Goal: Navigation & Orientation: Find specific page/section

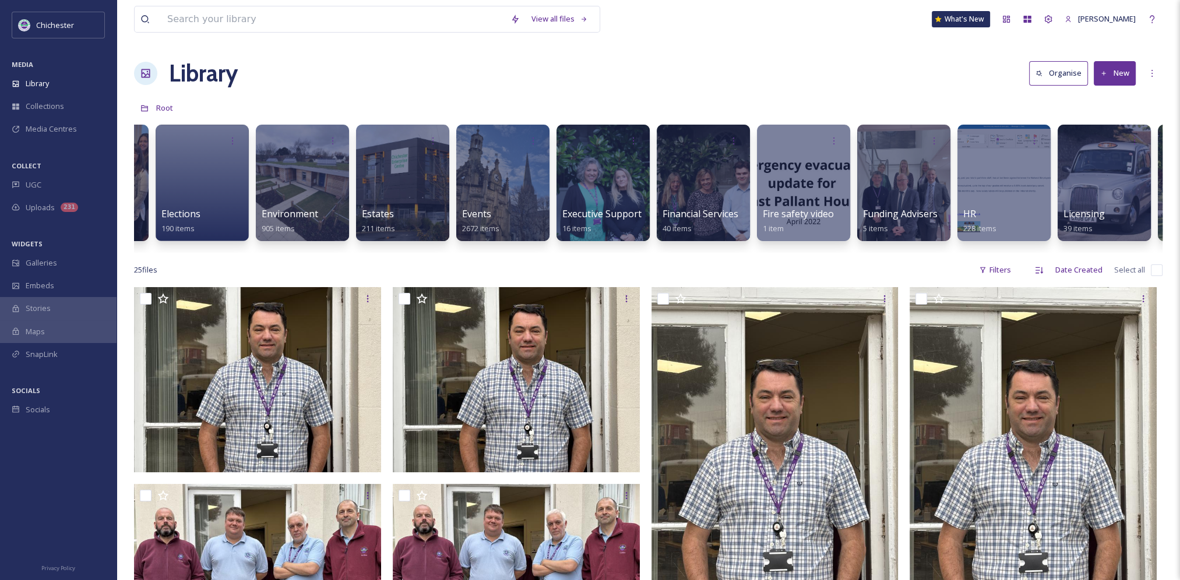
scroll to position [0, 1110]
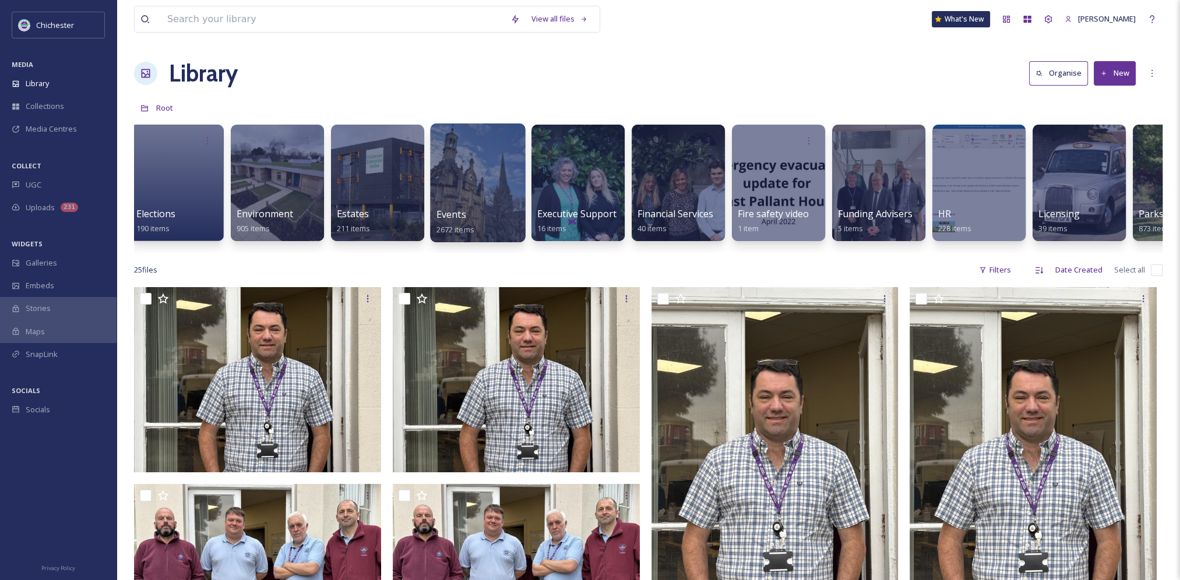
click at [497, 175] on div at bounding box center [477, 183] width 95 height 119
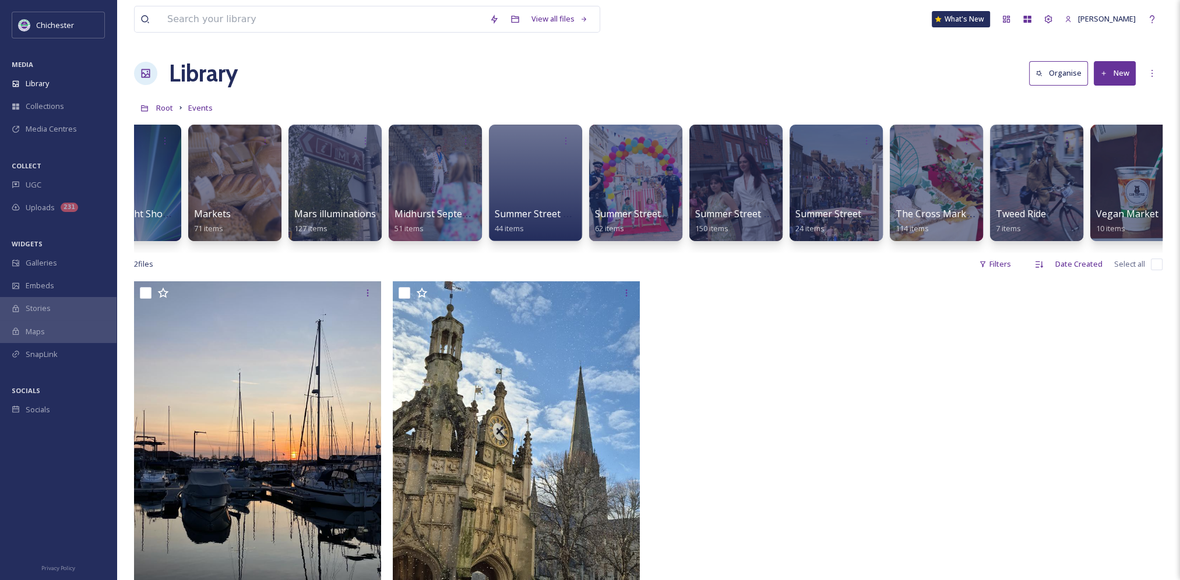
scroll to position [0, 1555]
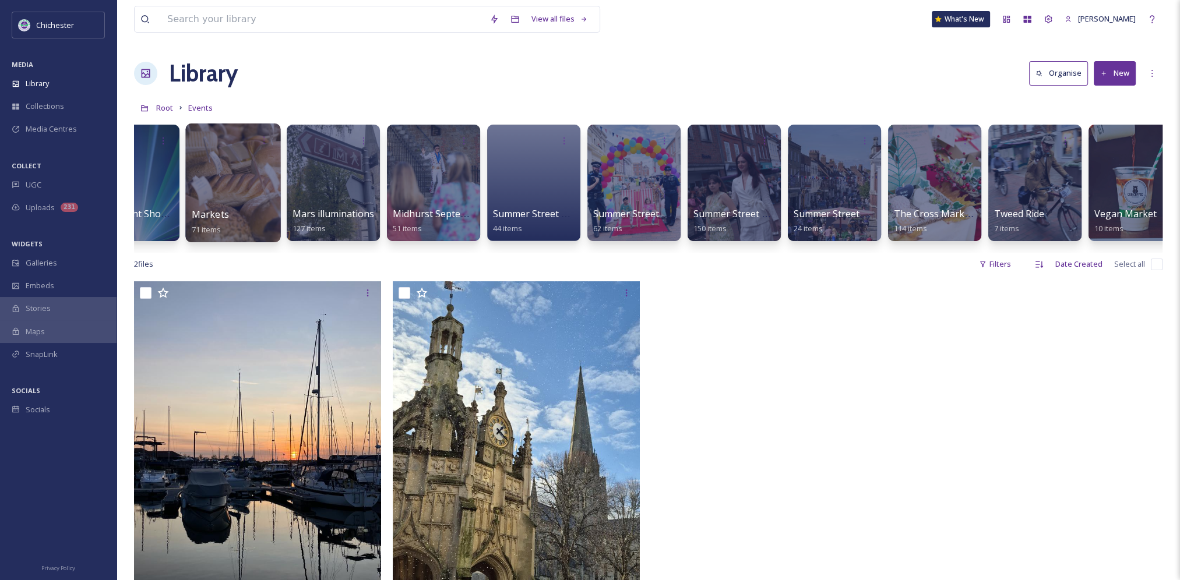
click at [249, 178] on div at bounding box center [232, 183] width 95 height 119
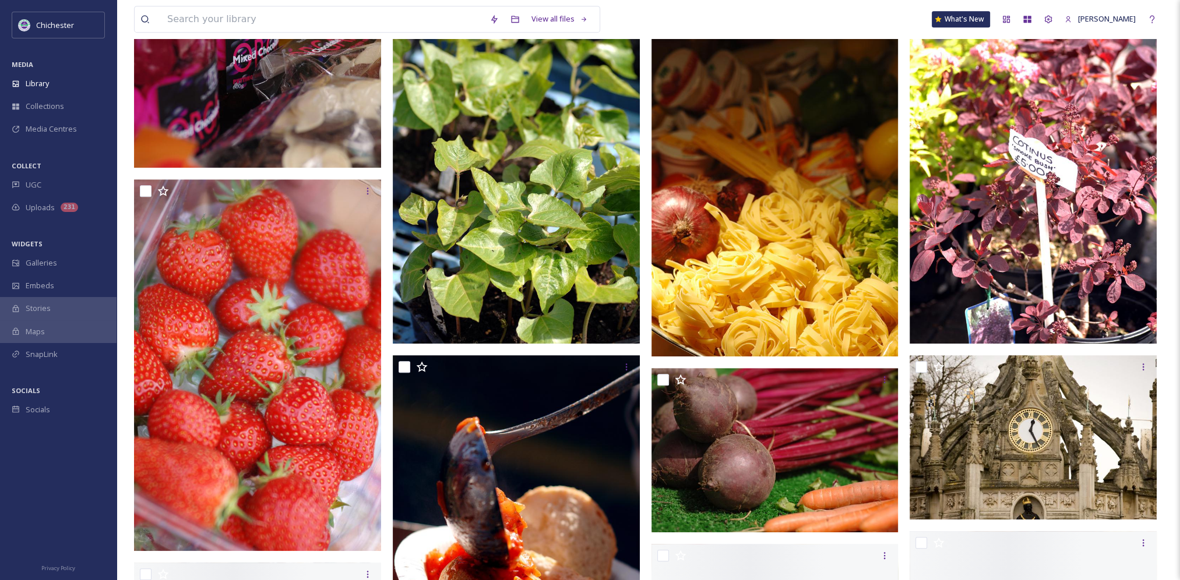
scroll to position [991, 0]
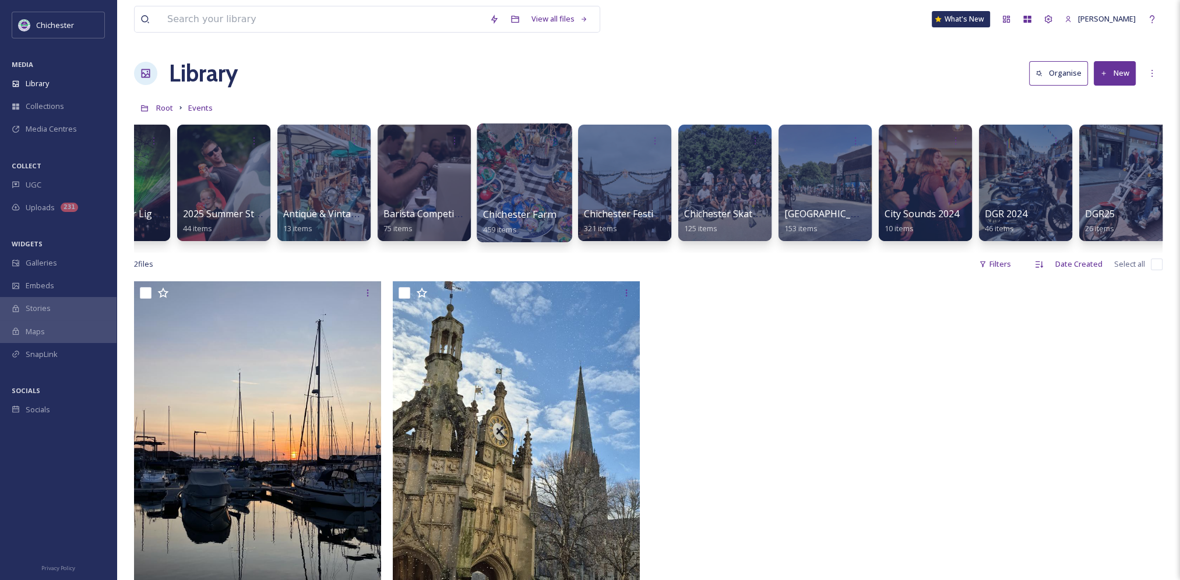
scroll to position [0, 63]
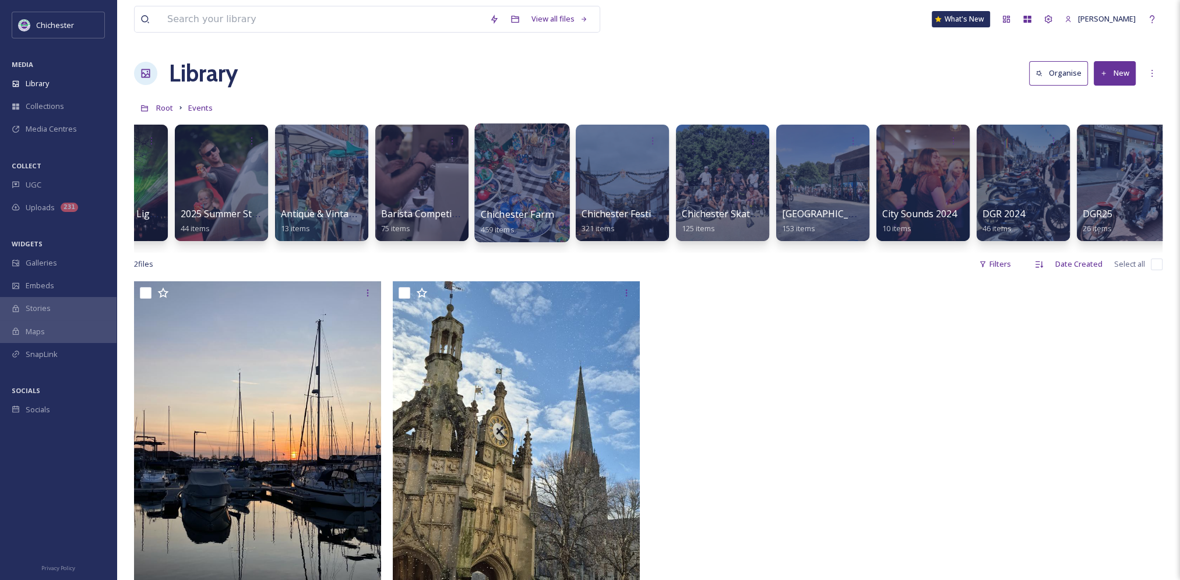
click at [507, 181] on div at bounding box center [521, 183] width 95 height 119
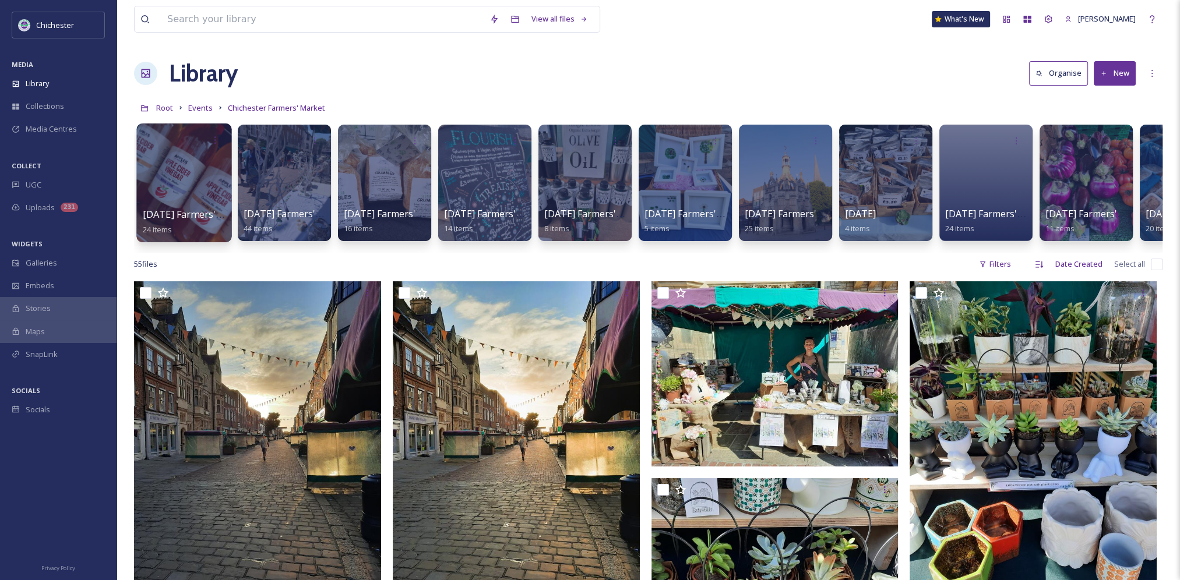
click at [171, 196] on div at bounding box center [183, 183] width 95 height 119
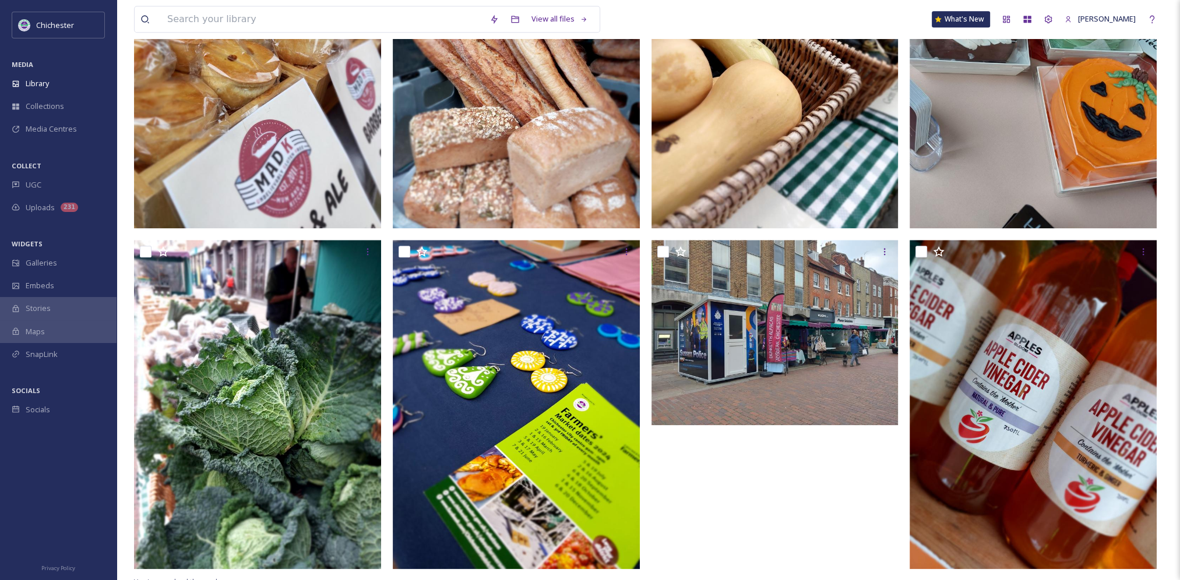
scroll to position [1633, 0]
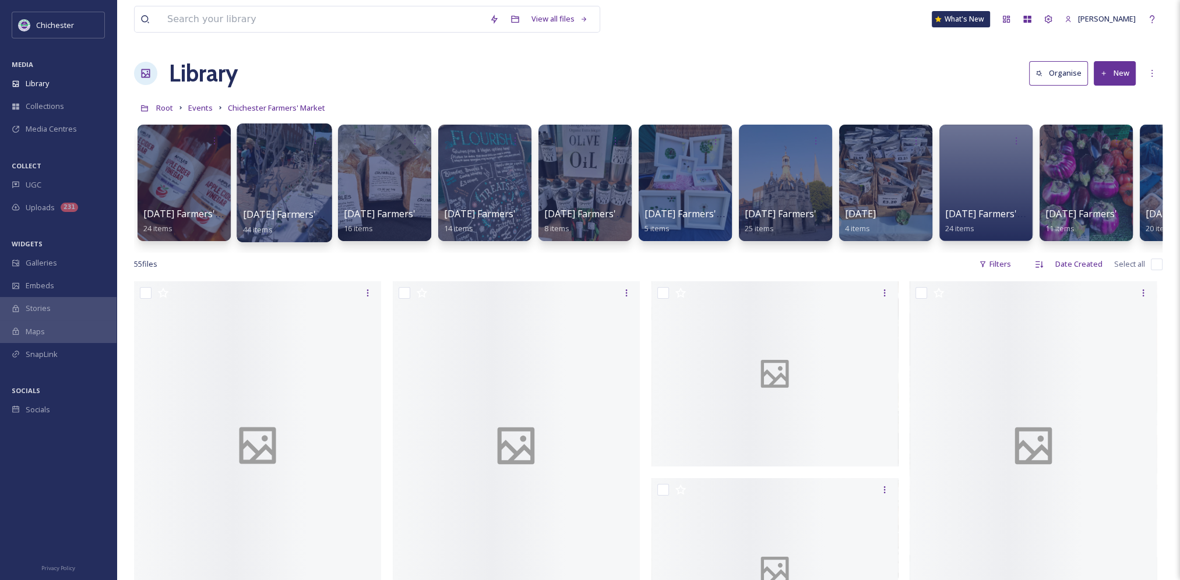
click at [304, 192] on div at bounding box center [284, 183] width 95 height 119
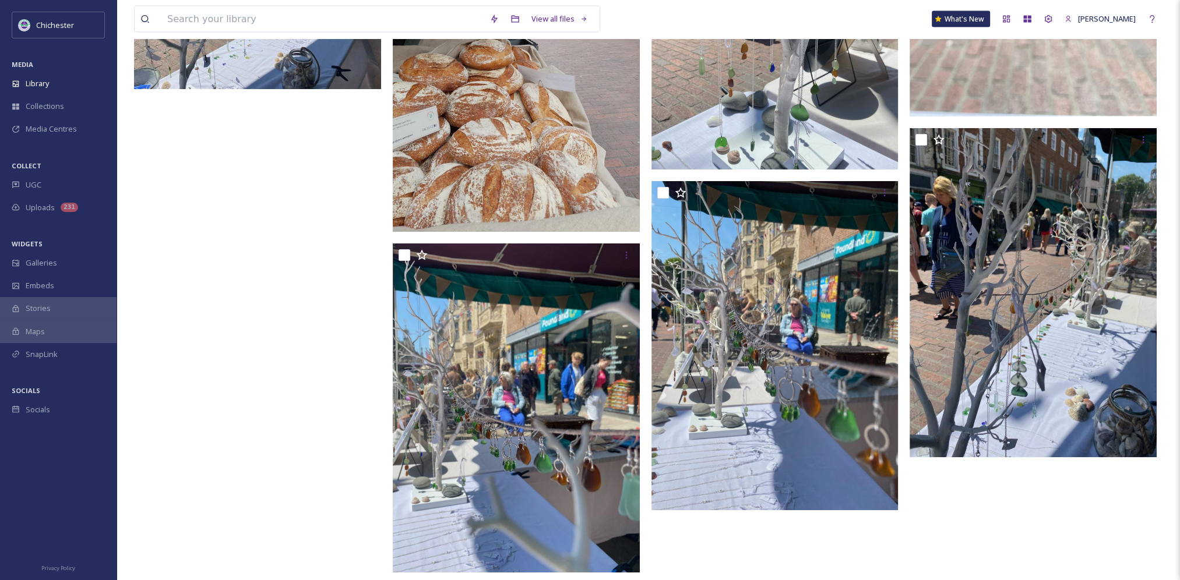
scroll to position [3298, 0]
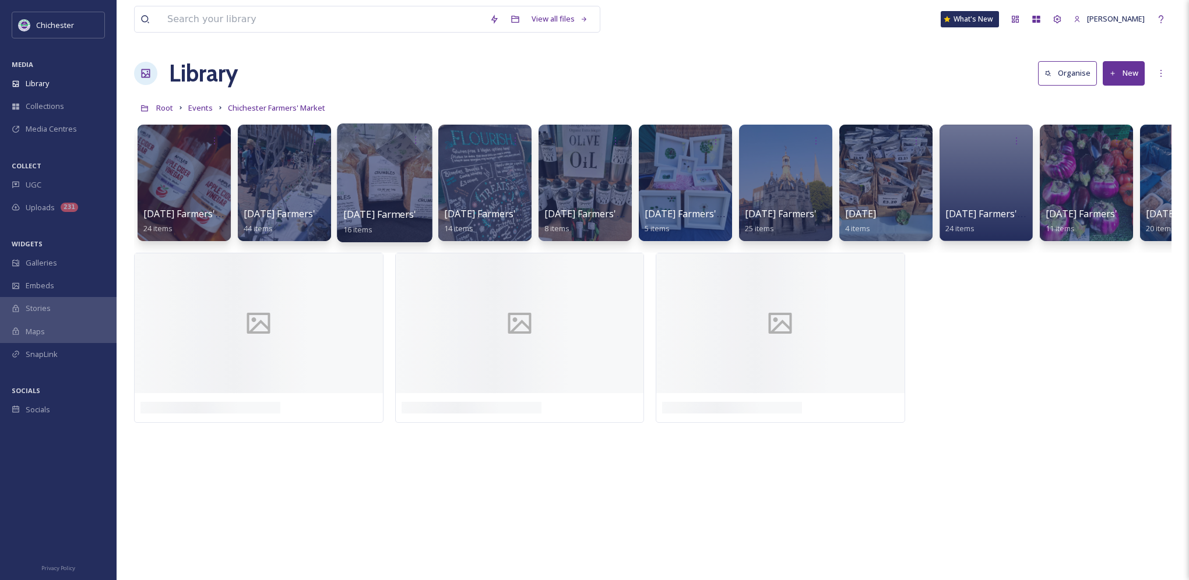
click at [385, 193] on div at bounding box center [384, 183] width 95 height 119
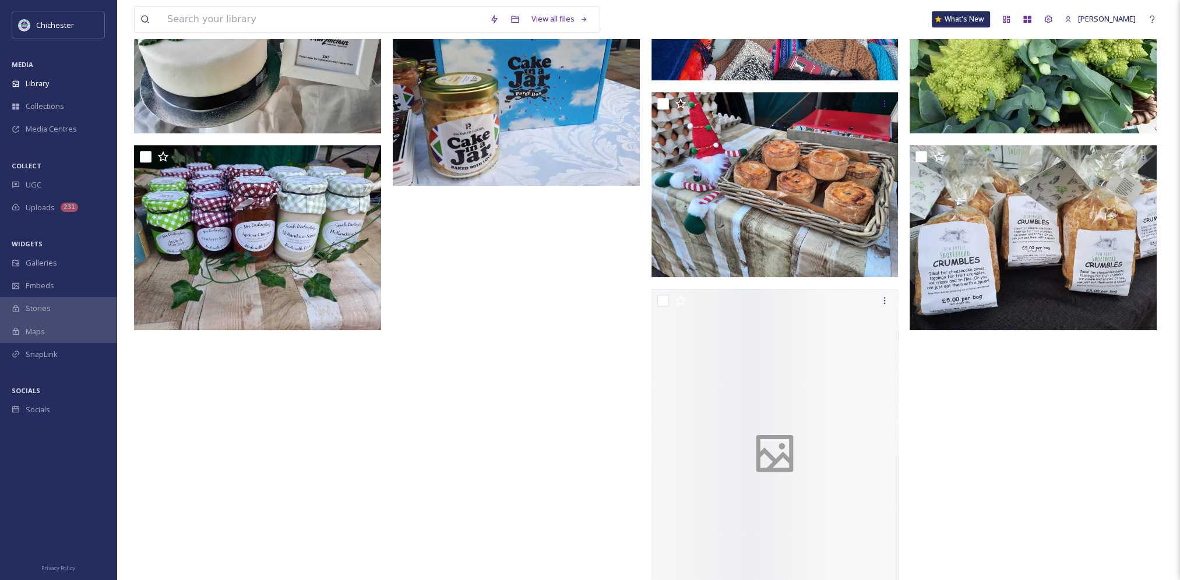
scroll to position [807, 0]
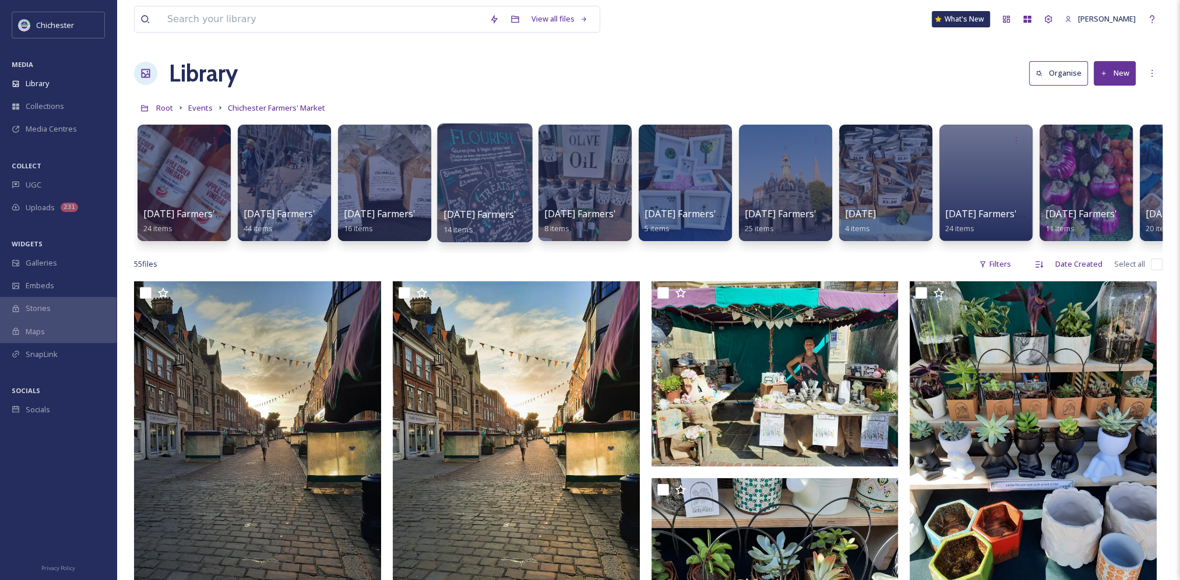
click at [491, 178] on div at bounding box center [484, 183] width 95 height 119
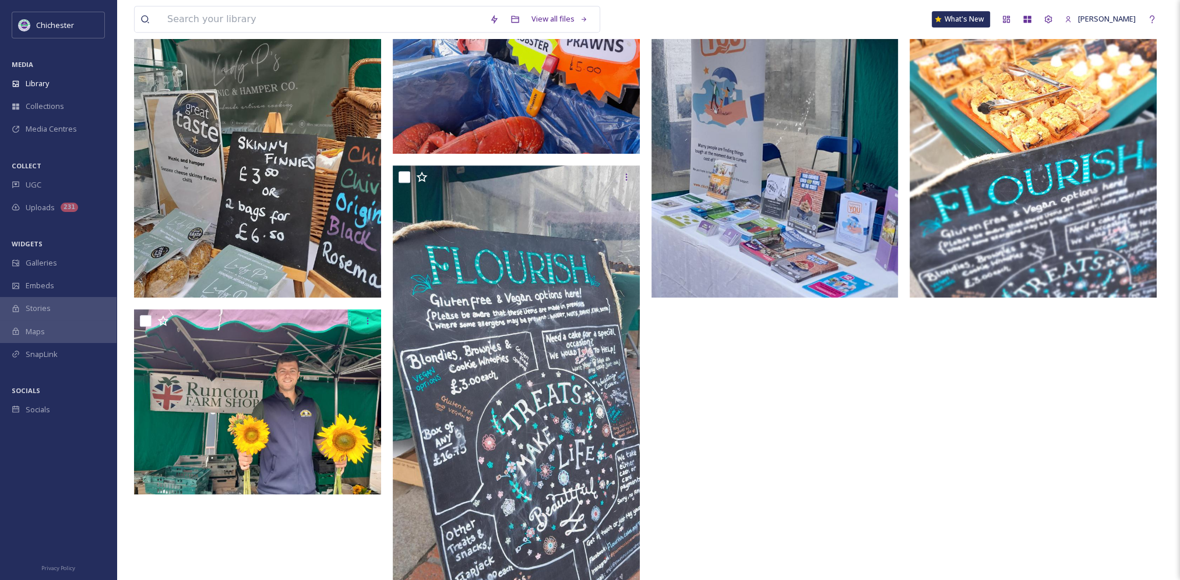
scroll to position [917, 0]
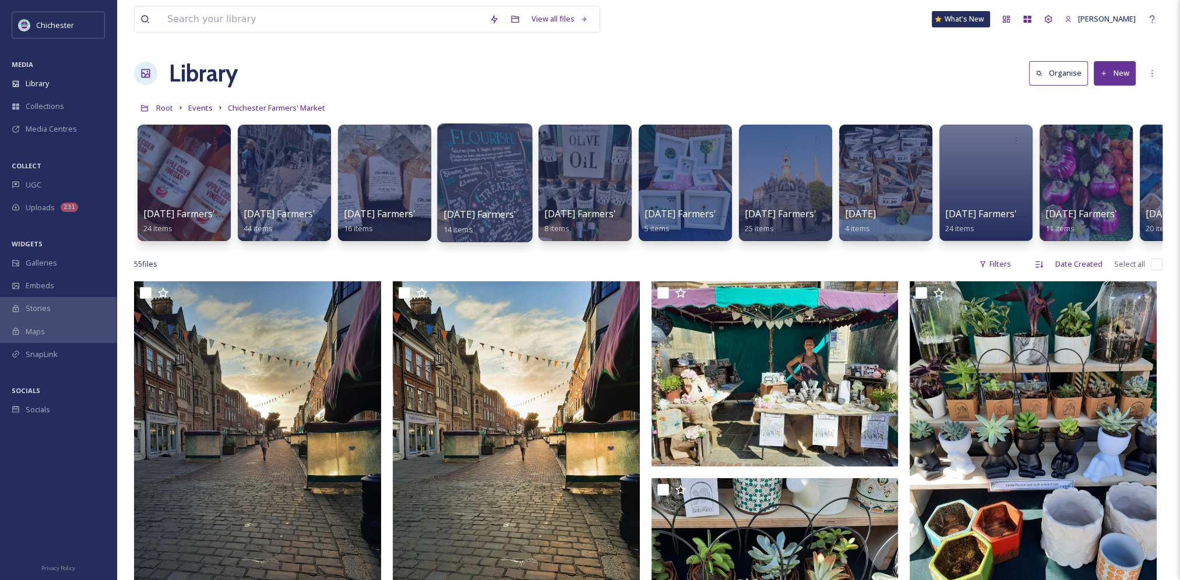
click at [520, 189] on div at bounding box center [484, 183] width 95 height 119
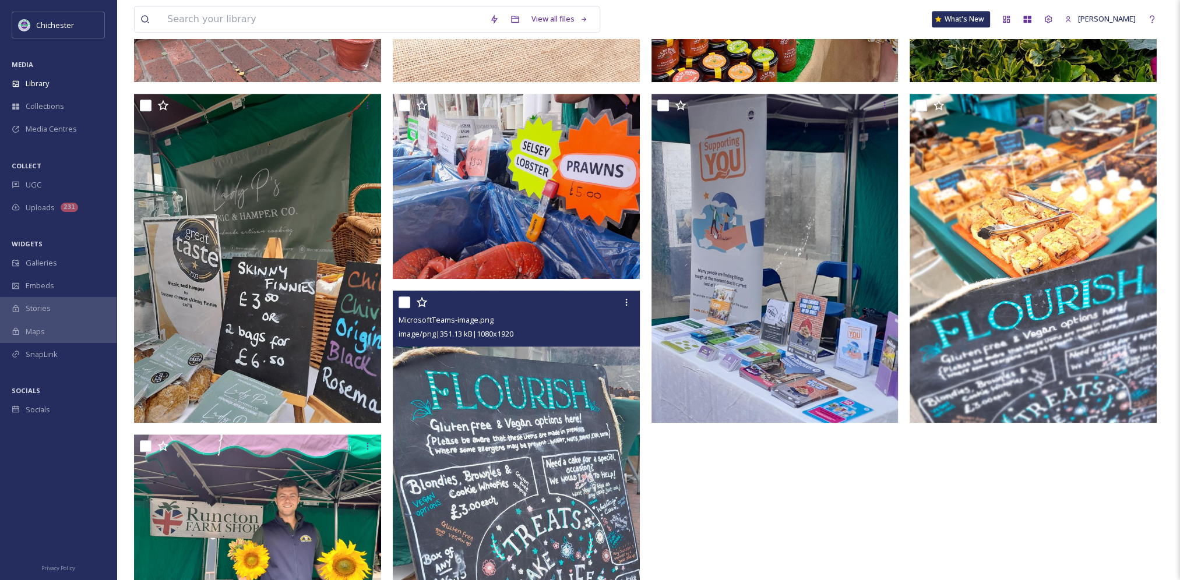
scroll to position [917, 0]
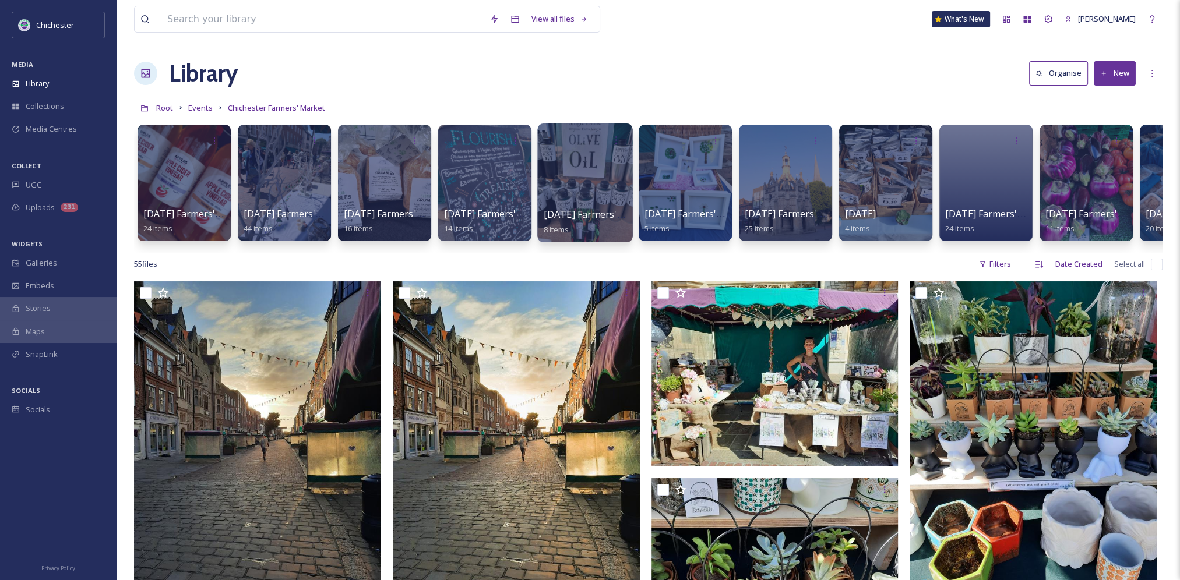
click at [611, 198] on div at bounding box center [584, 183] width 95 height 119
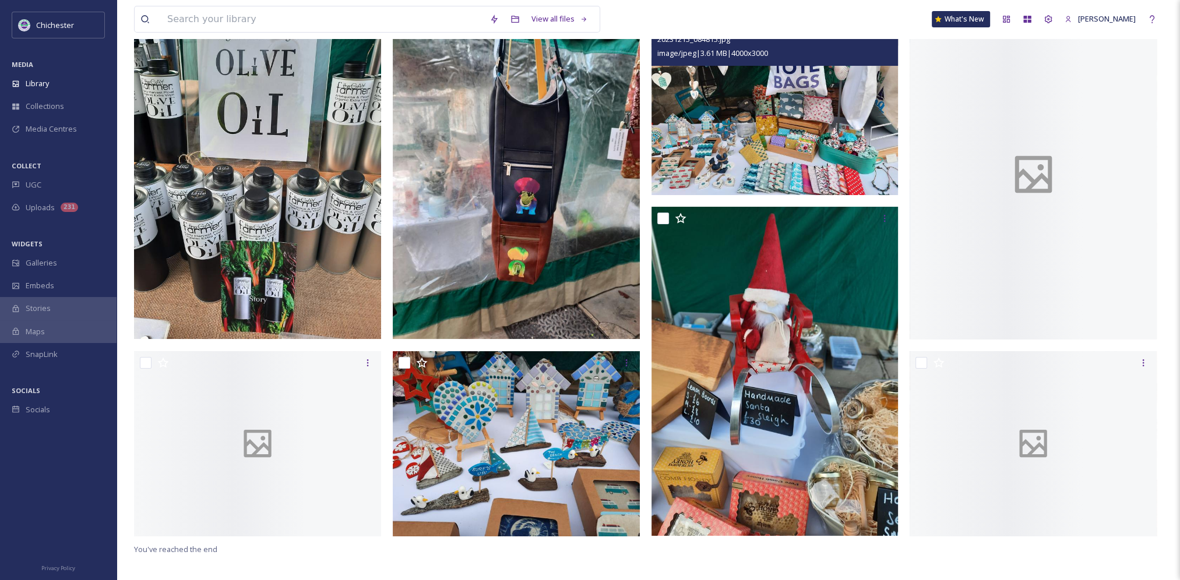
scroll to position [159, 0]
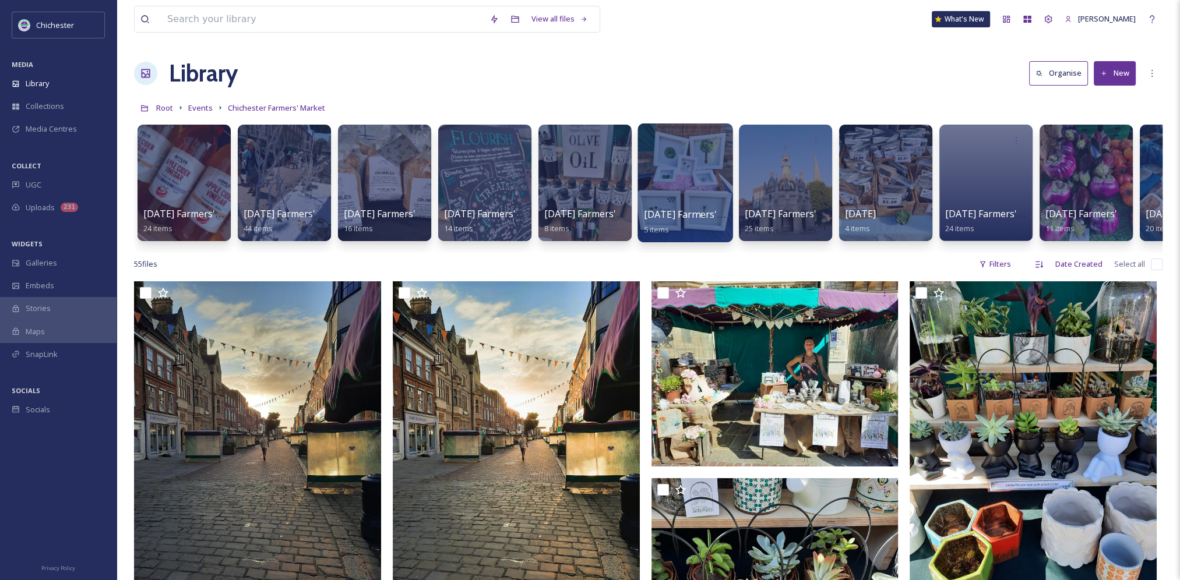
click at [700, 189] on div at bounding box center [685, 183] width 95 height 119
click at [800, 192] on div at bounding box center [785, 183] width 95 height 119
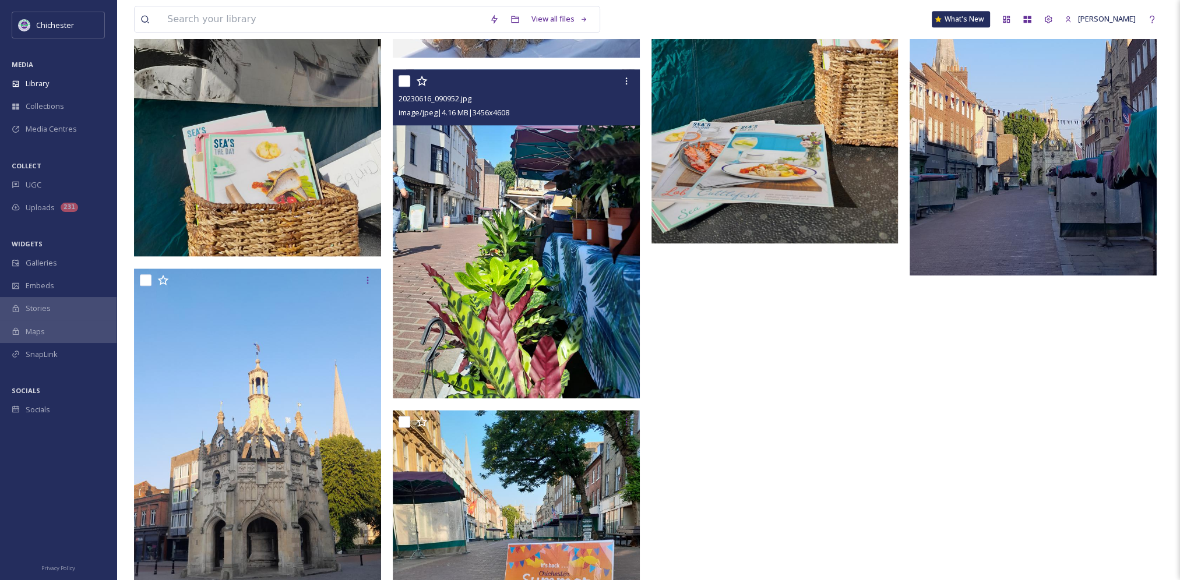
scroll to position [1985, 0]
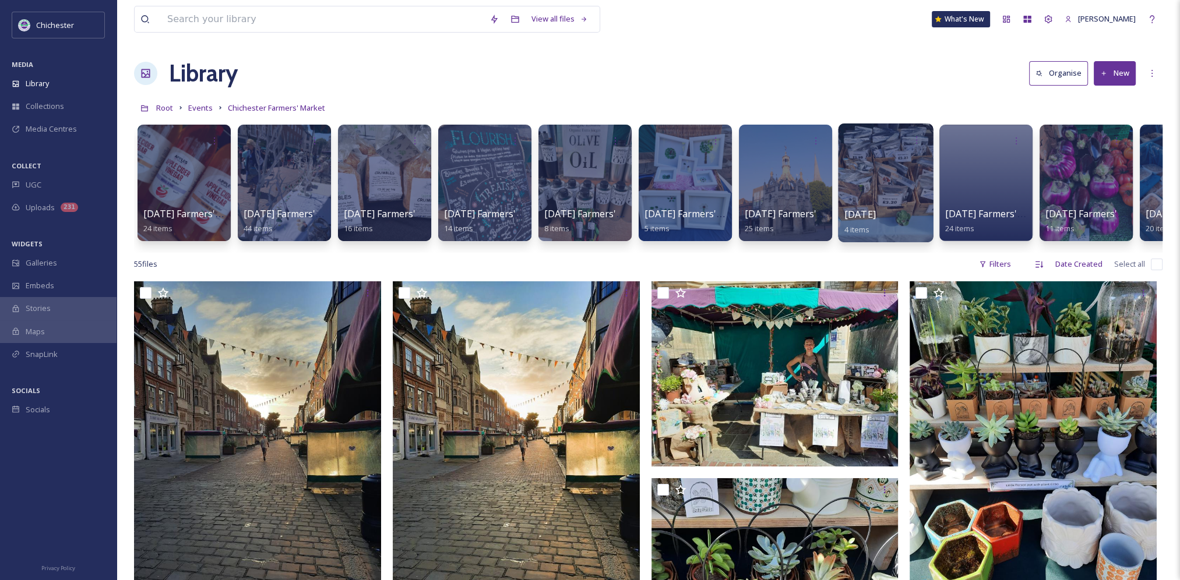
click at [867, 185] on div at bounding box center [885, 183] width 95 height 119
click at [974, 184] on div at bounding box center [985, 183] width 95 height 119
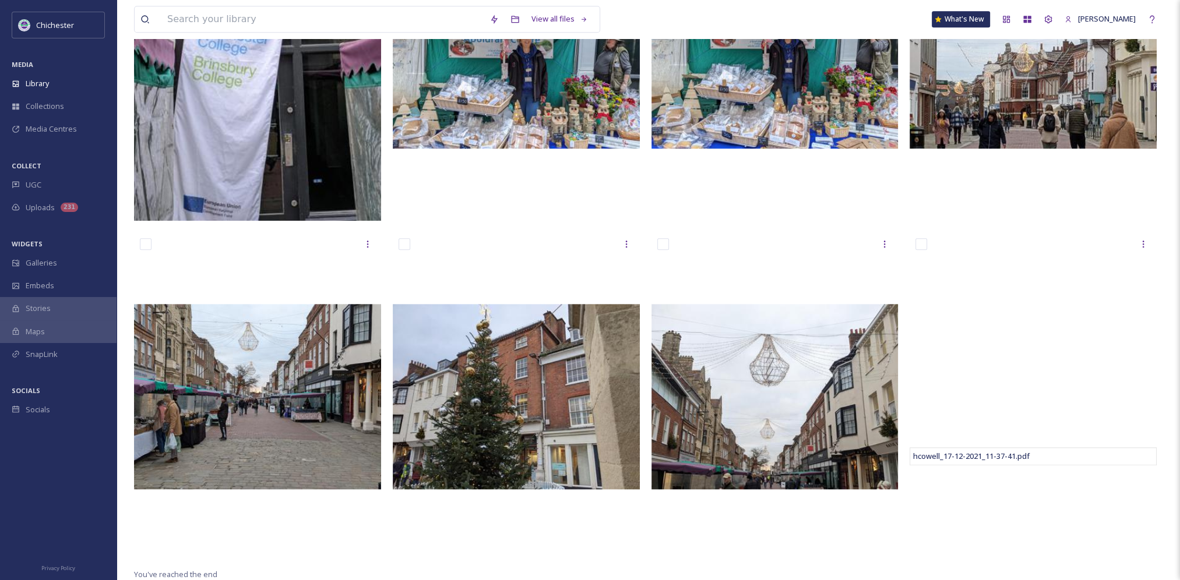
scroll to position [1633, 0]
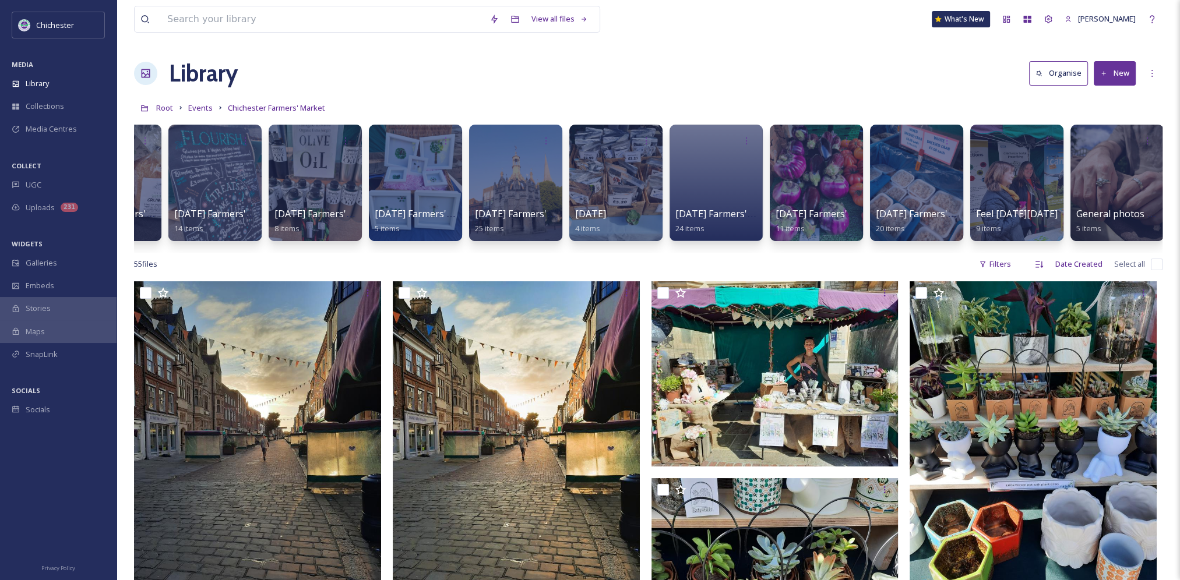
scroll to position [0, 275]
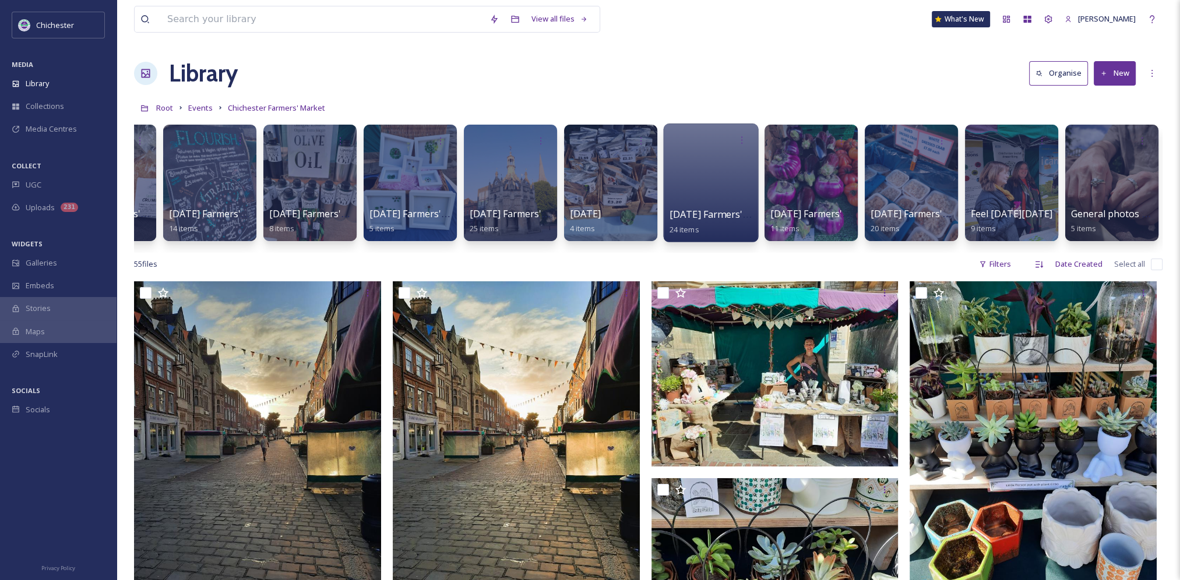
click at [713, 176] on div at bounding box center [710, 183] width 95 height 119
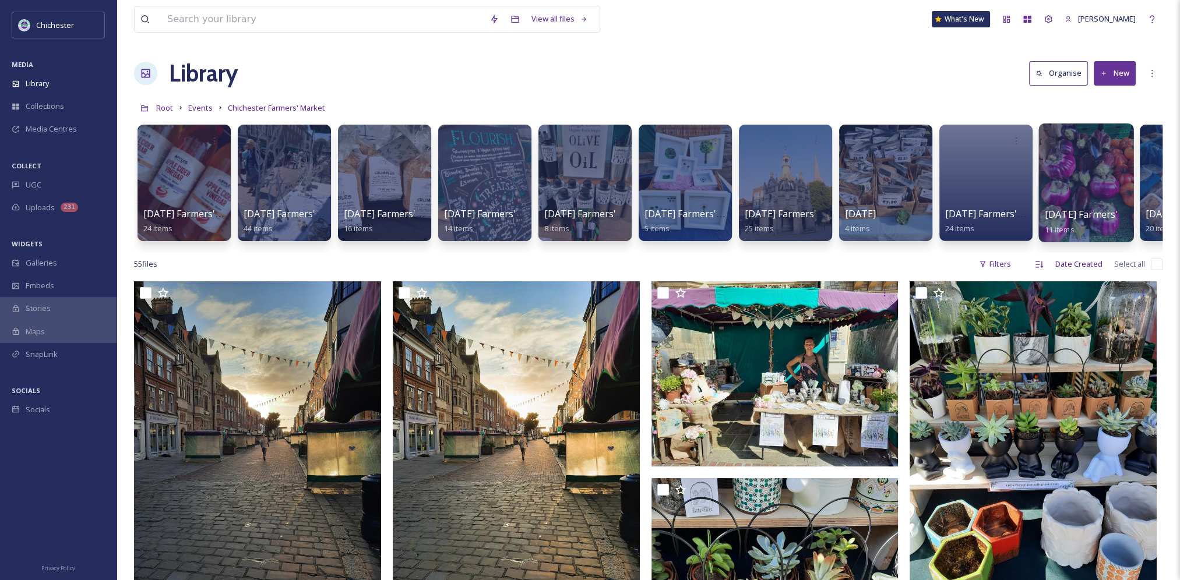
click at [1062, 200] on div at bounding box center [1085, 183] width 95 height 119
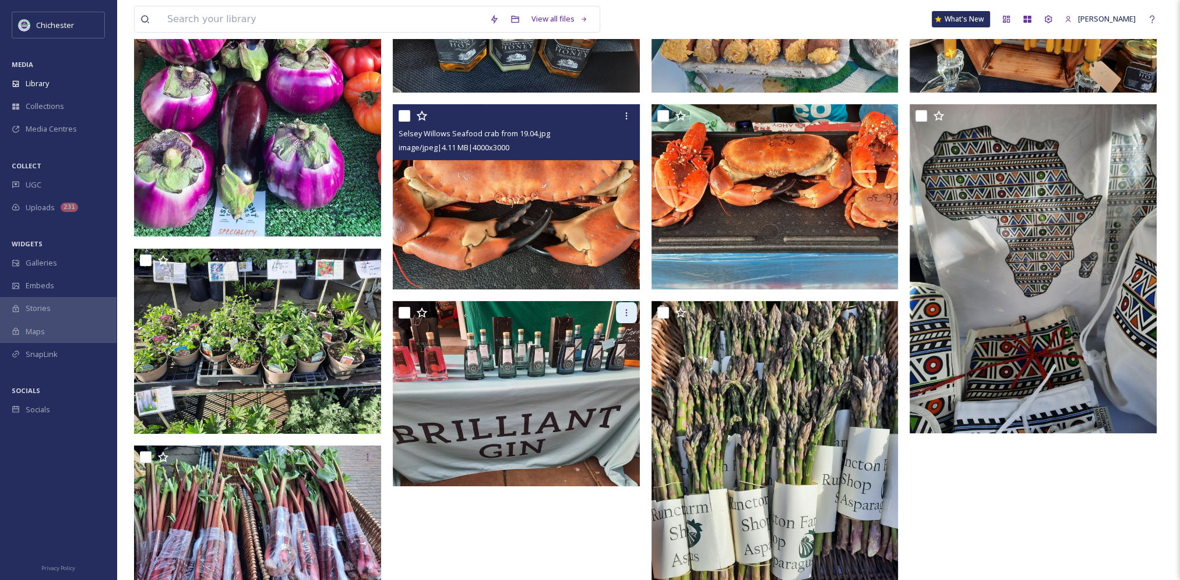
scroll to position [322, 0]
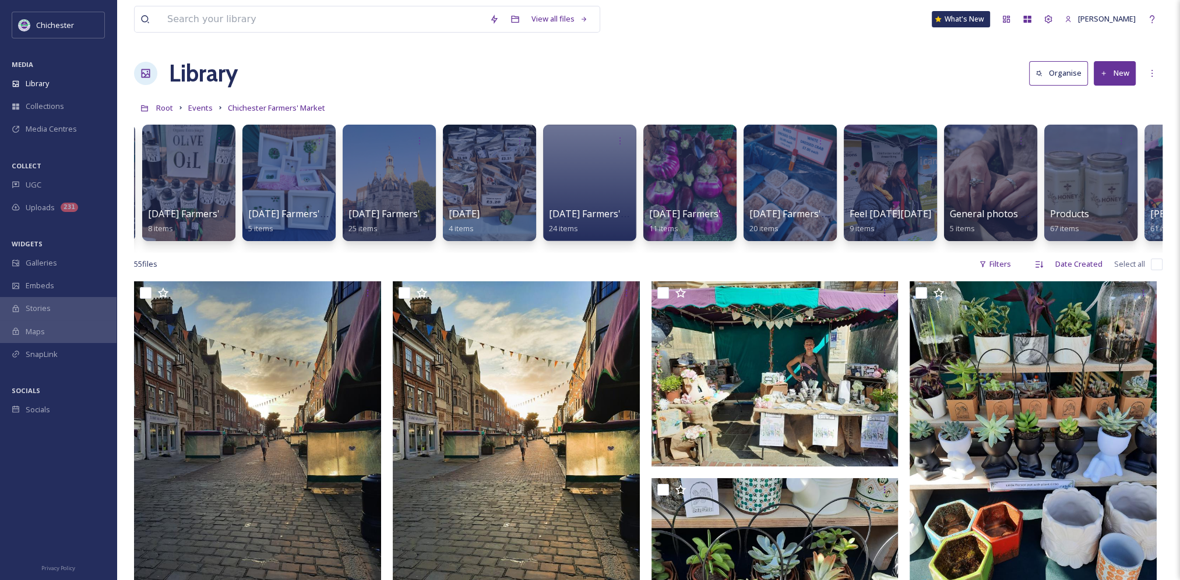
scroll to position [0, 464]
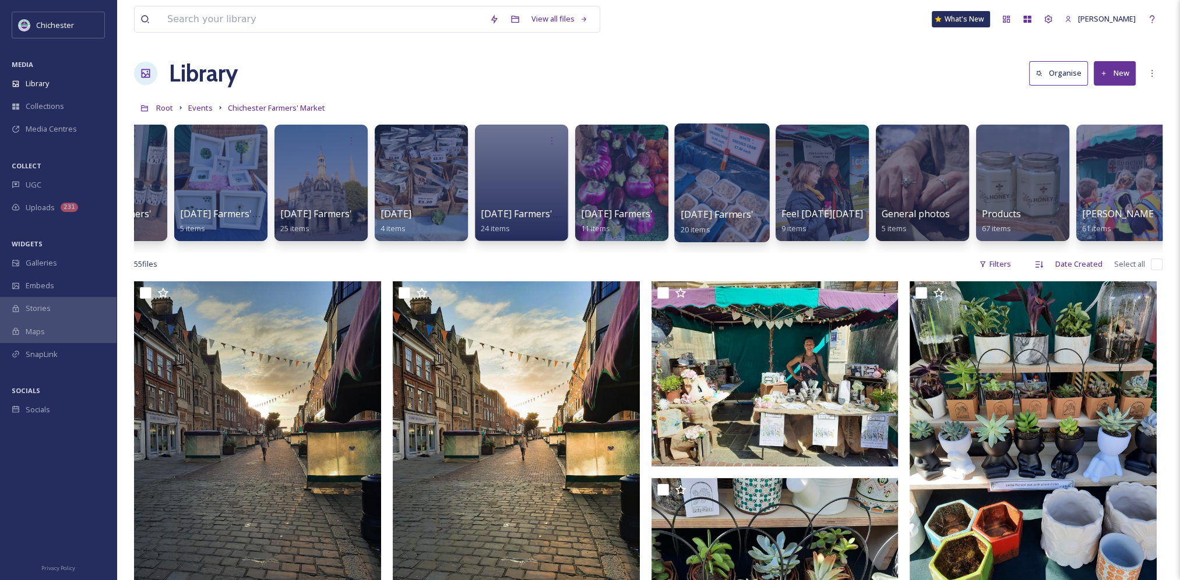
click at [742, 200] on div at bounding box center [721, 183] width 95 height 119
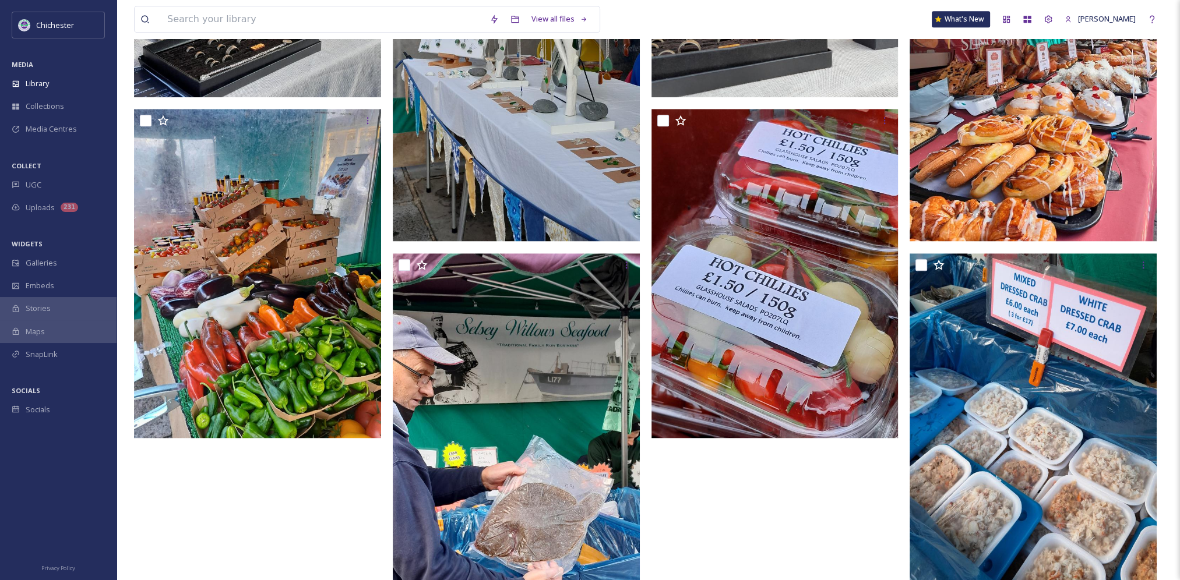
scroll to position [1292, 0]
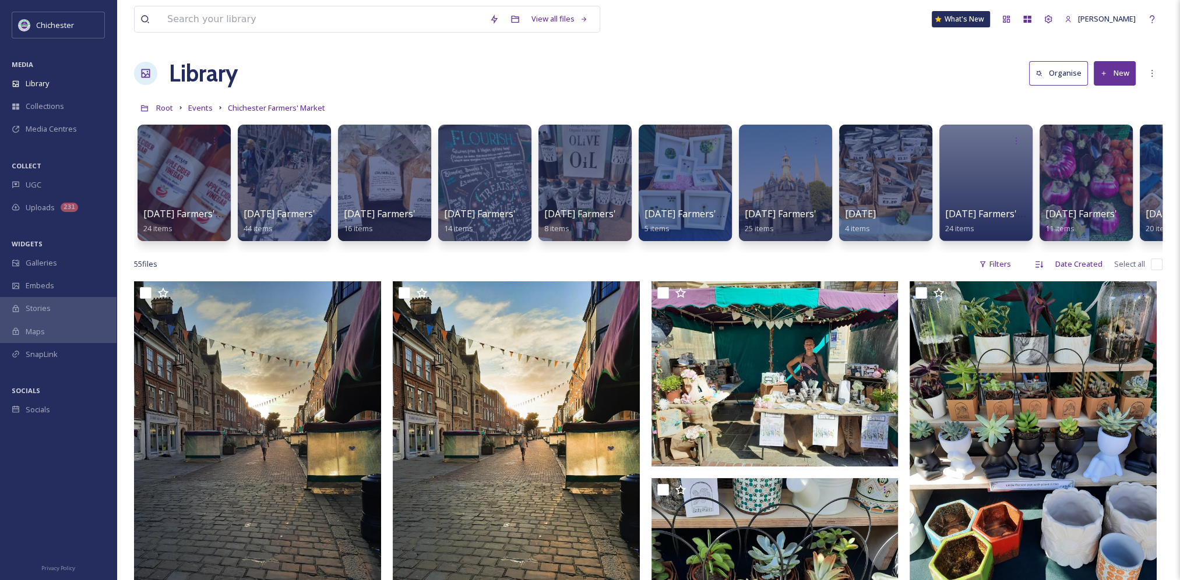
drag, startPoint x: 762, startPoint y: 249, endPoint x: 886, endPoint y: 256, distance: 124.3
click at [886, 253] on div "[DATE] Farmers' Market 24 items [DATE] Farmers' Market from 44 items [DATE] Far…" at bounding box center [648, 186] width 1029 height 134
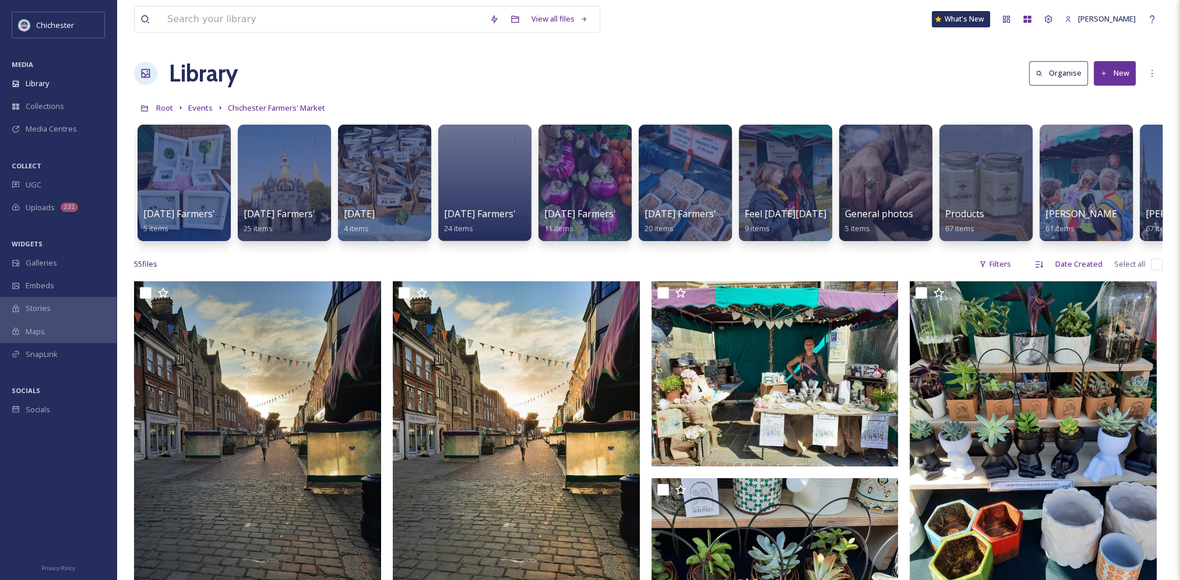
scroll to position [0, 565]
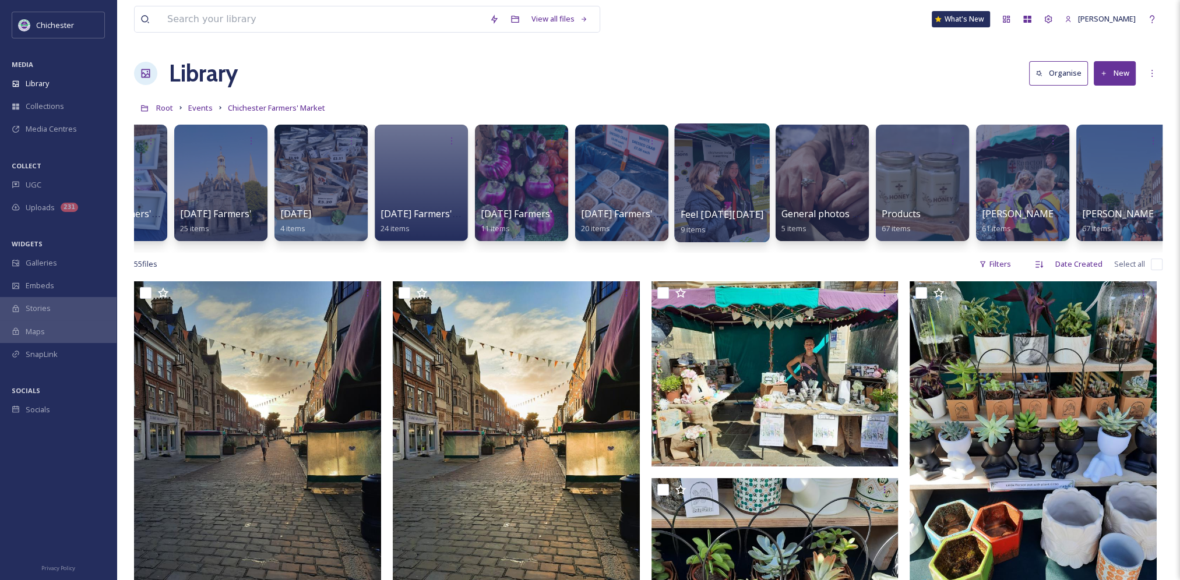
click at [718, 189] on div at bounding box center [721, 183] width 95 height 119
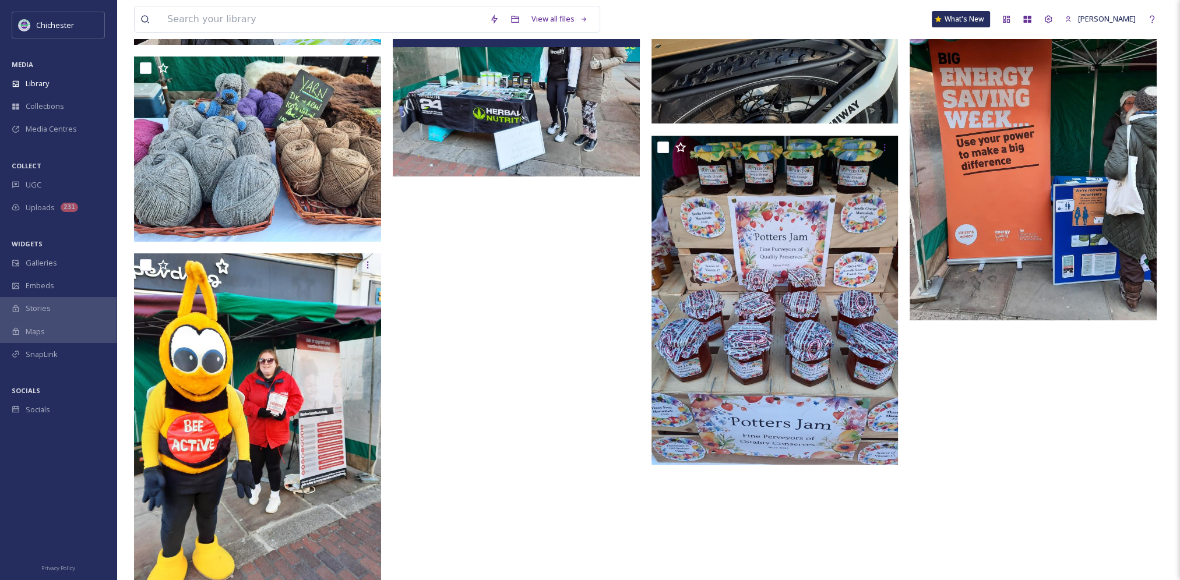
scroll to position [387, 0]
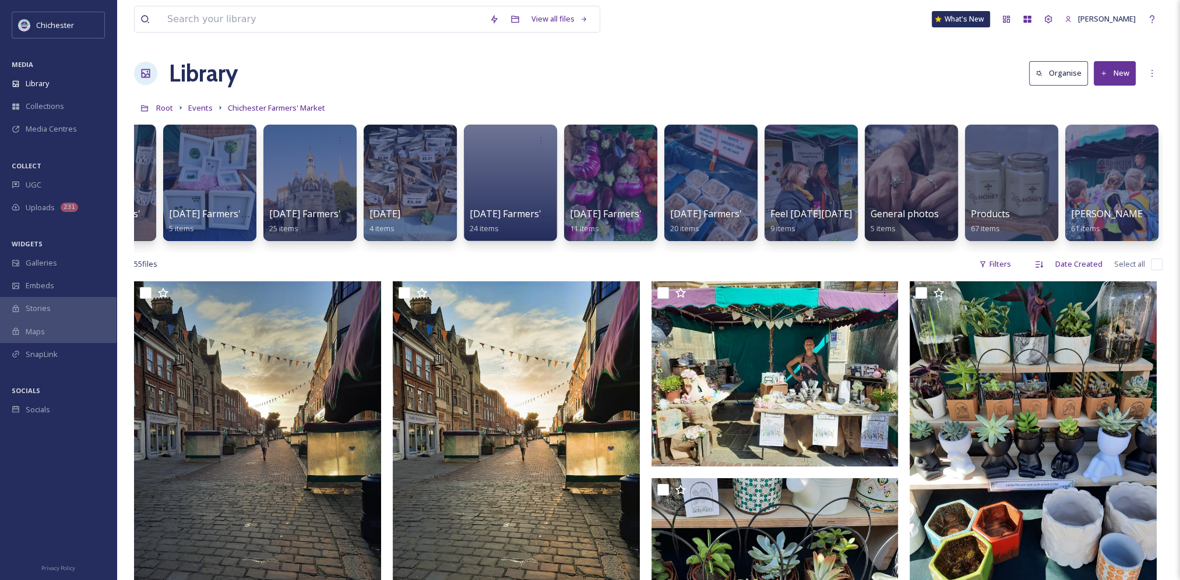
scroll to position [0, 575]
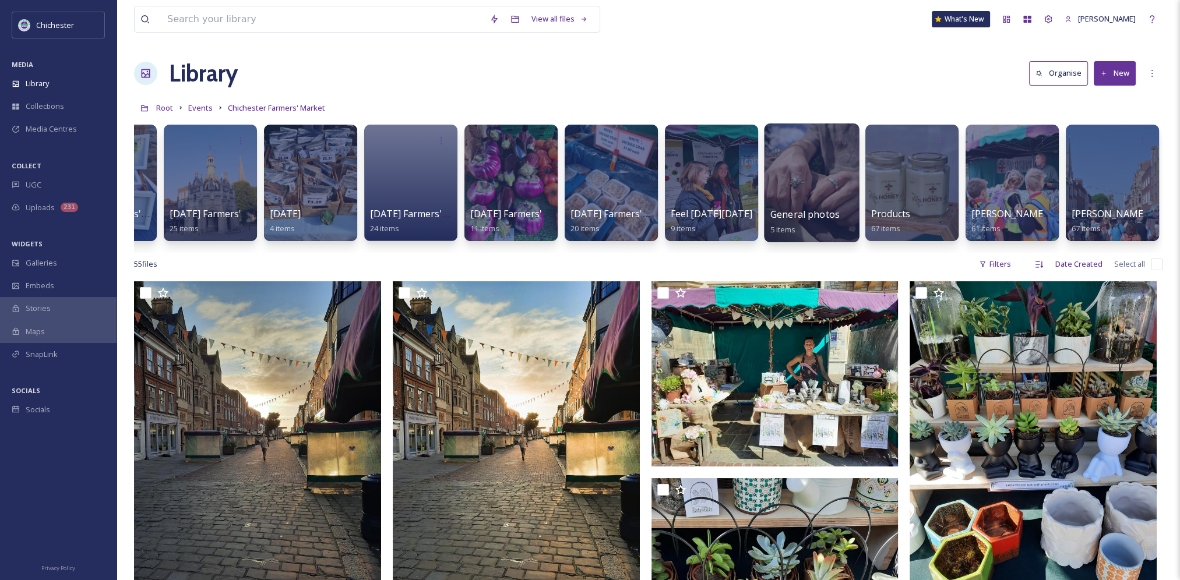
click at [809, 188] on div at bounding box center [811, 183] width 95 height 119
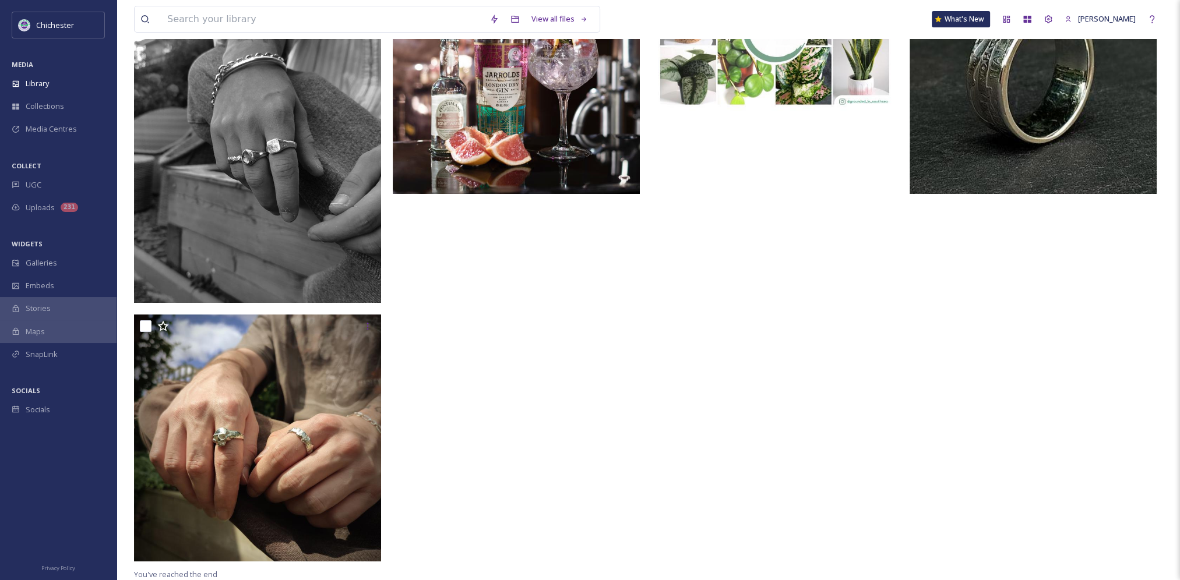
scroll to position [213, 0]
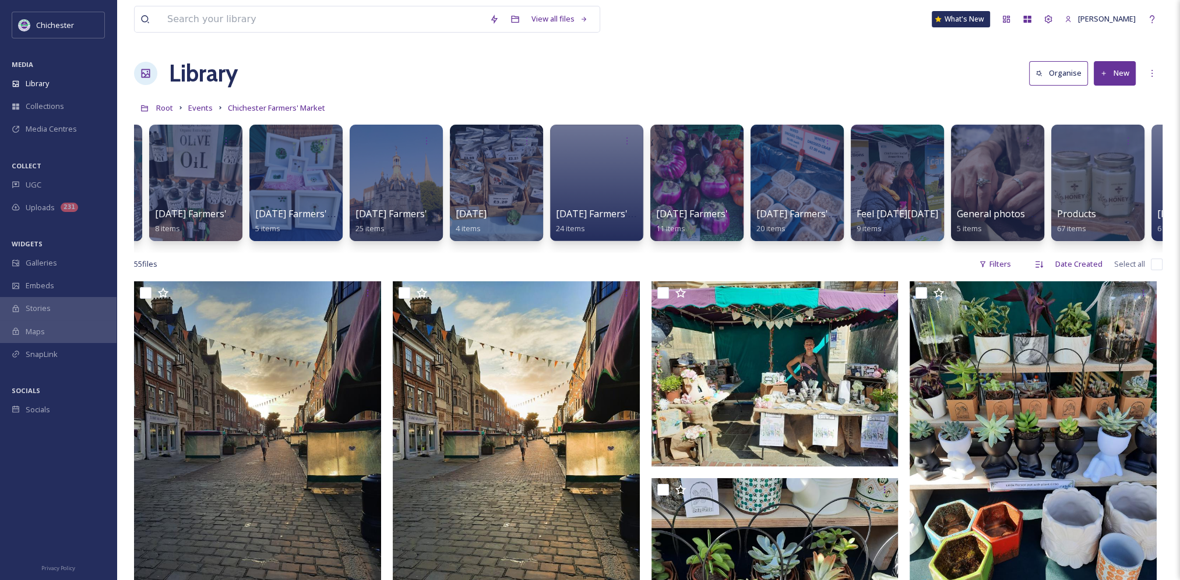
scroll to position [0, 575]
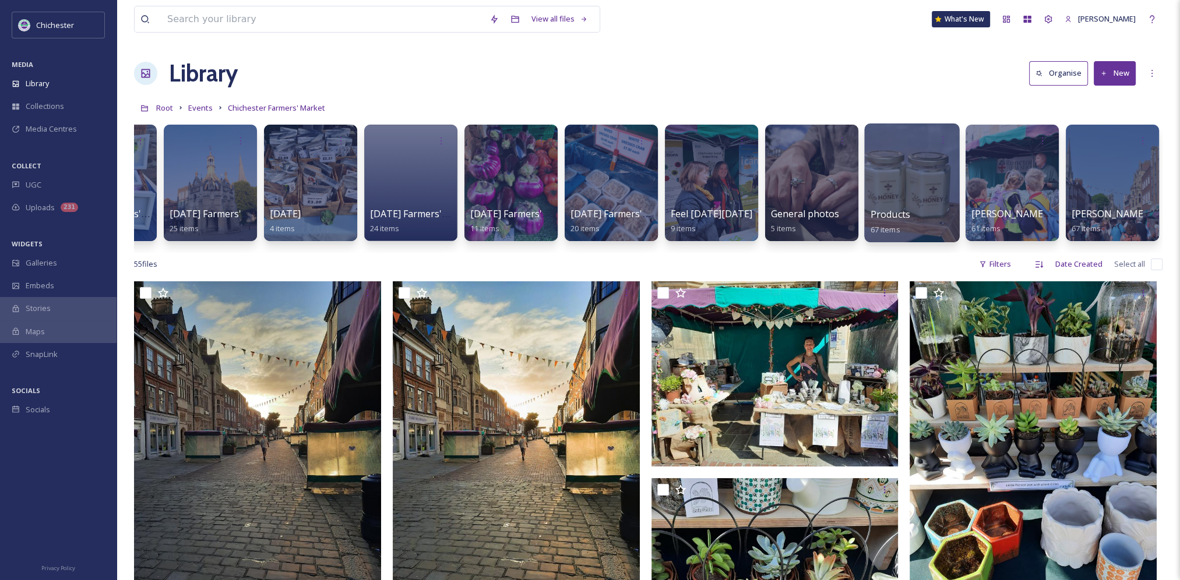
click at [911, 202] on div at bounding box center [911, 183] width 95 height 119
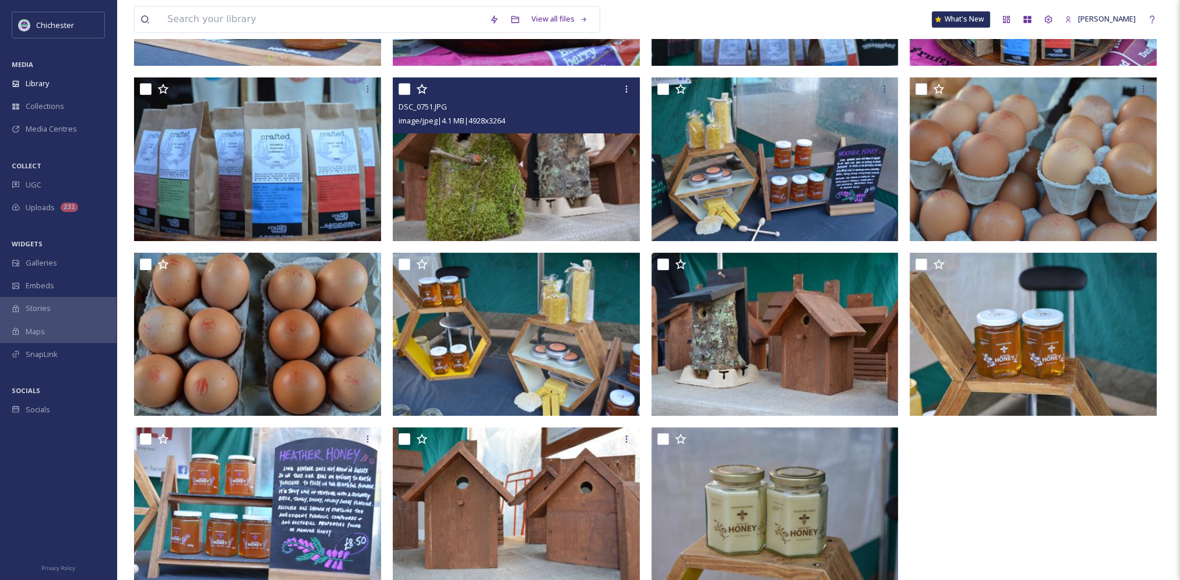
scroll to position [2566, 0]
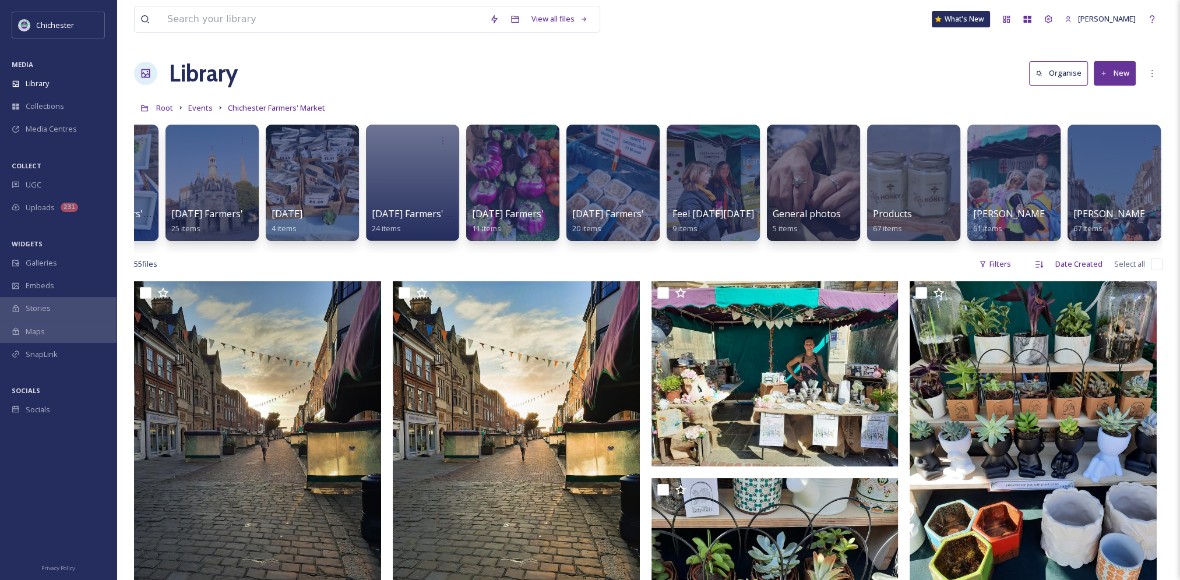
scroll to position [0, 575]
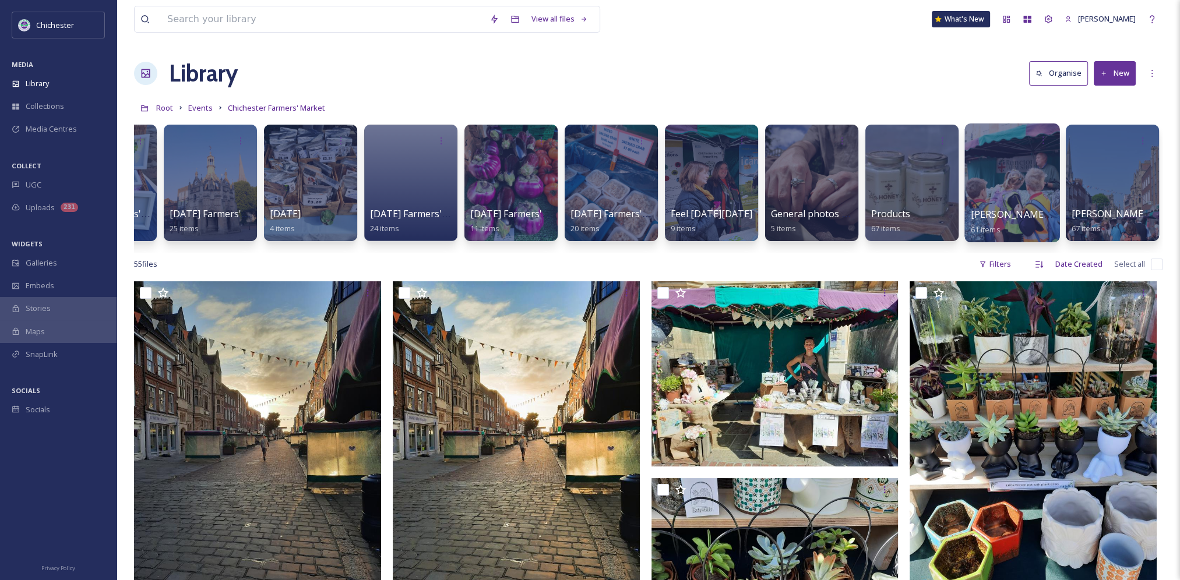
click at [991, 200] on div at bounding box center [1011, 183] width 95 height 119
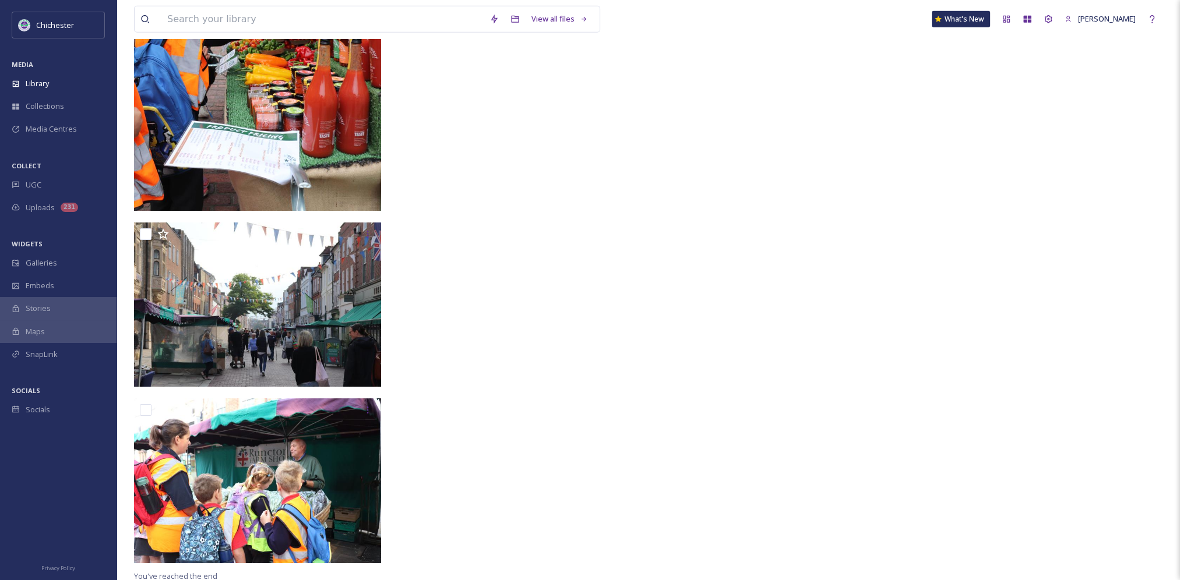
scroll to position [4467, 0]
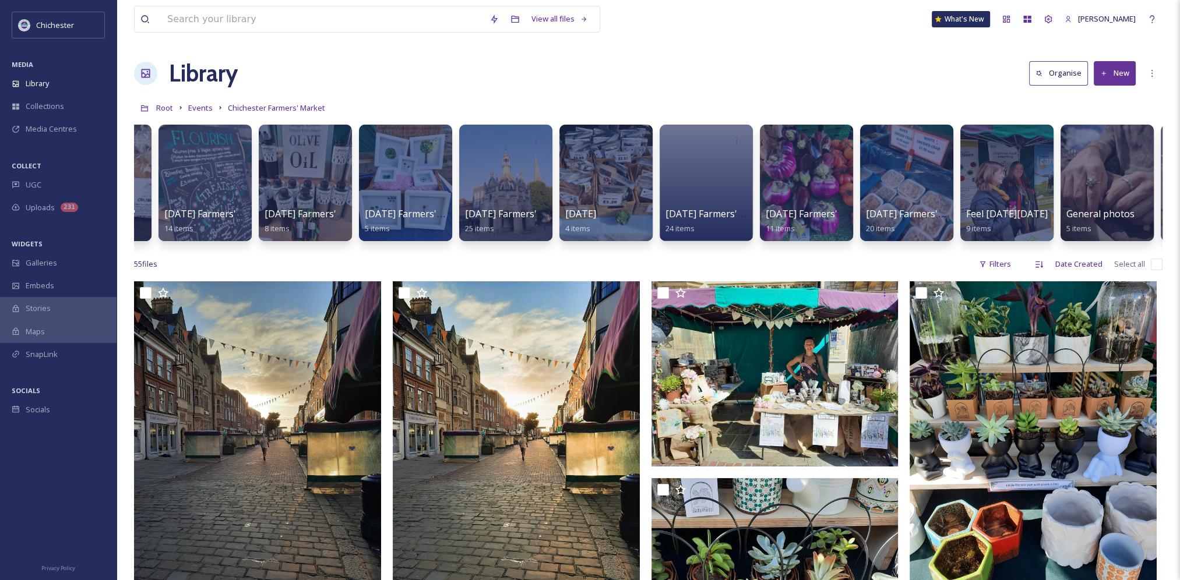
scroll to position [0, 575]
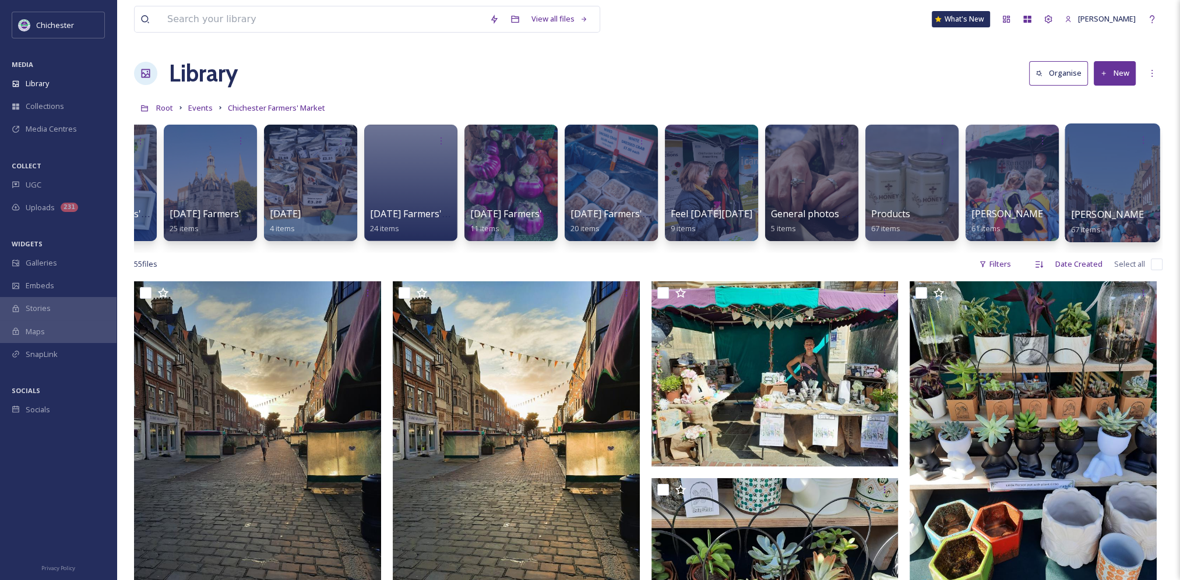
click at [1096, 204] on div at bounding box center [1112, 183] width 95 height 119
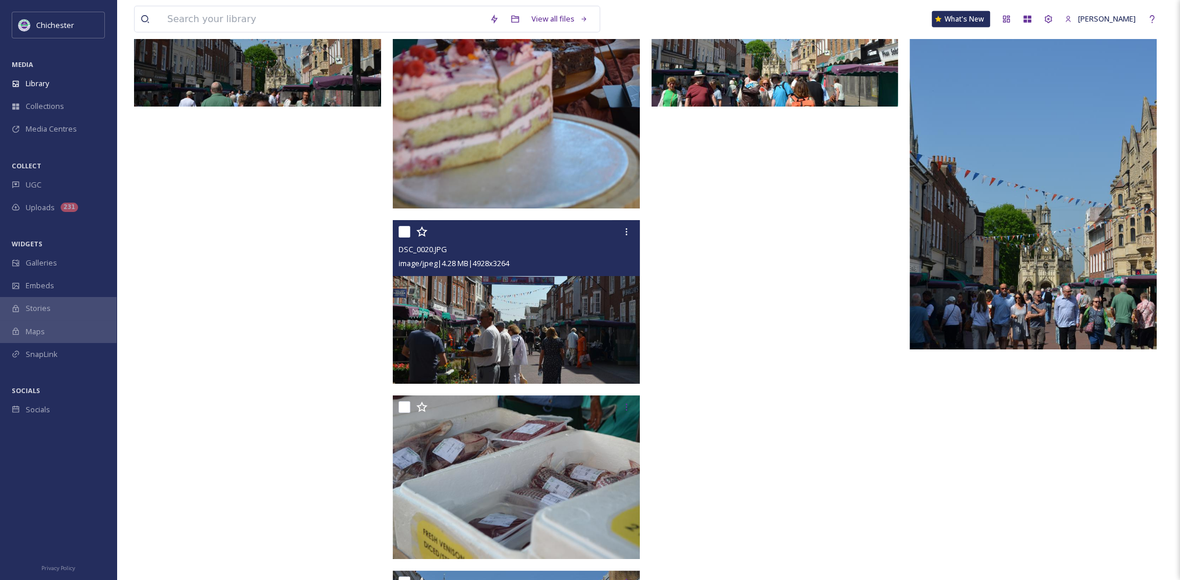
scroll to position [4661, 0]
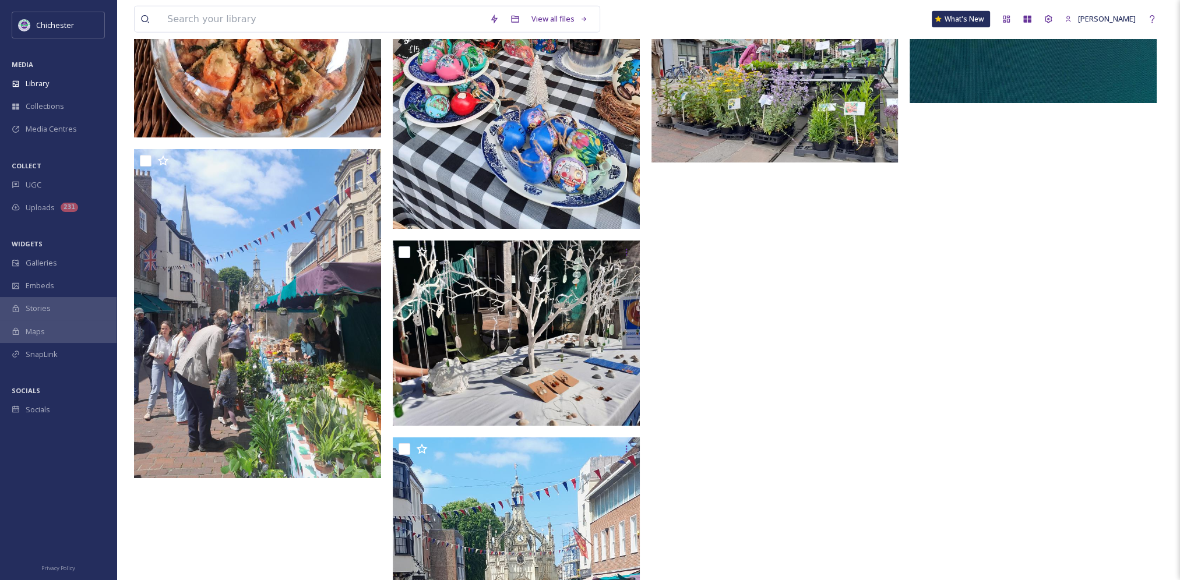
scroll to position [4061, 0]
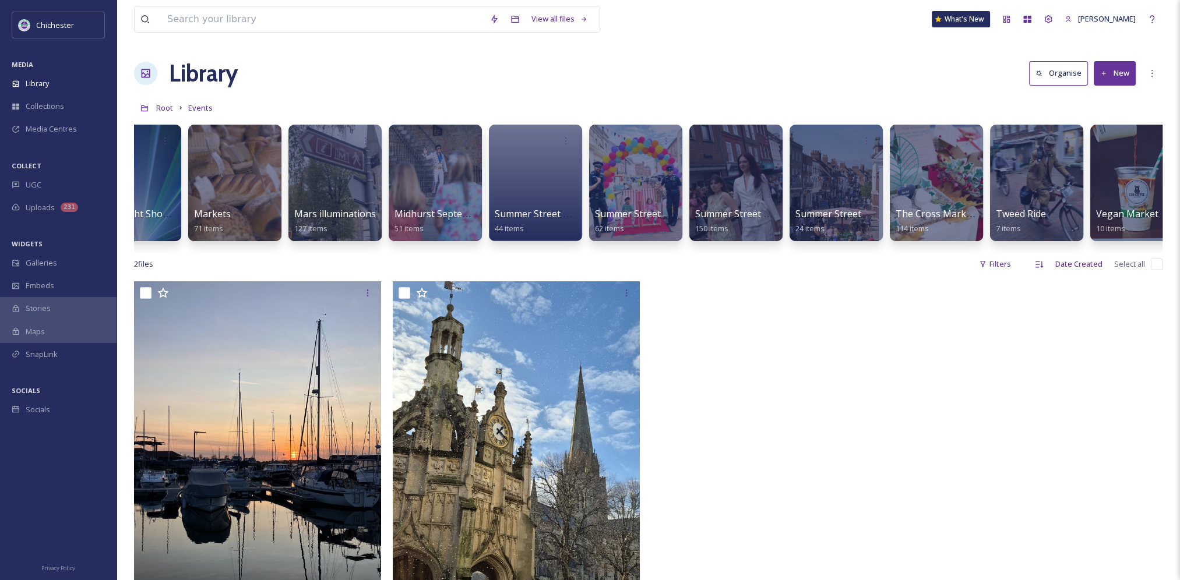
scroll to position [0, 1578]
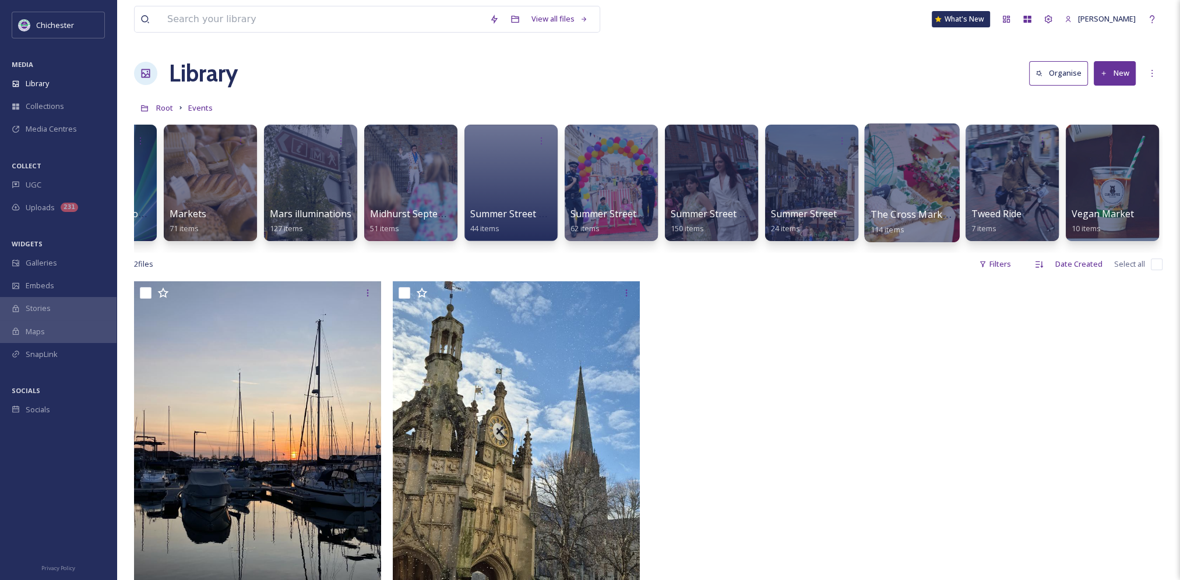
click at [891, 212] on span "The Cross Market & More" at bounding box center [929, 214] width 117 height 13
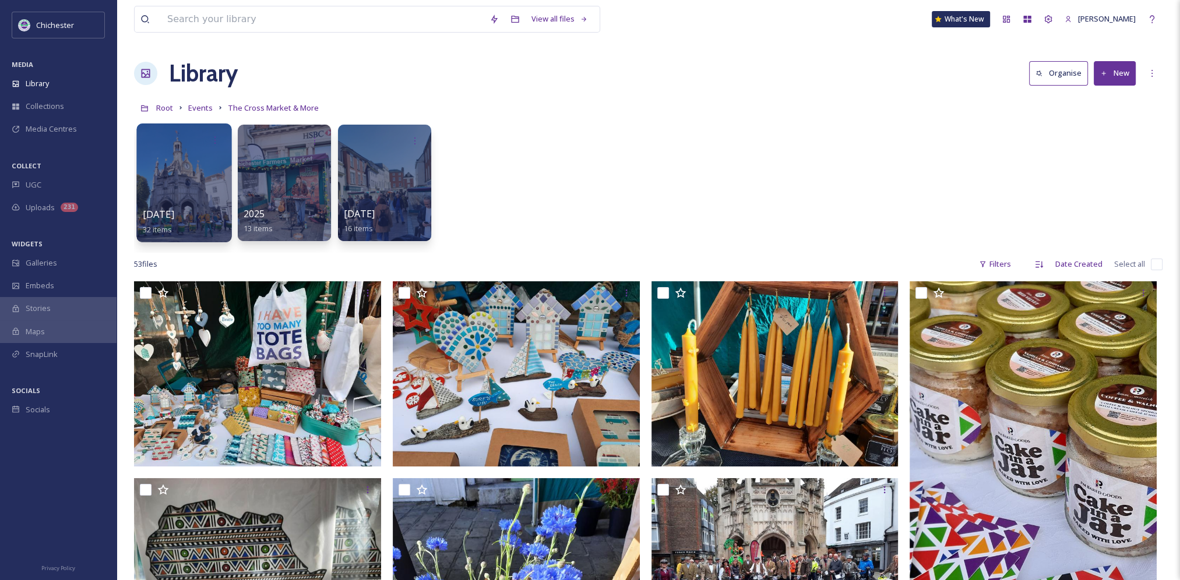
click at [196, 185] on div at bounding box center [183, 183] width 95 height 119
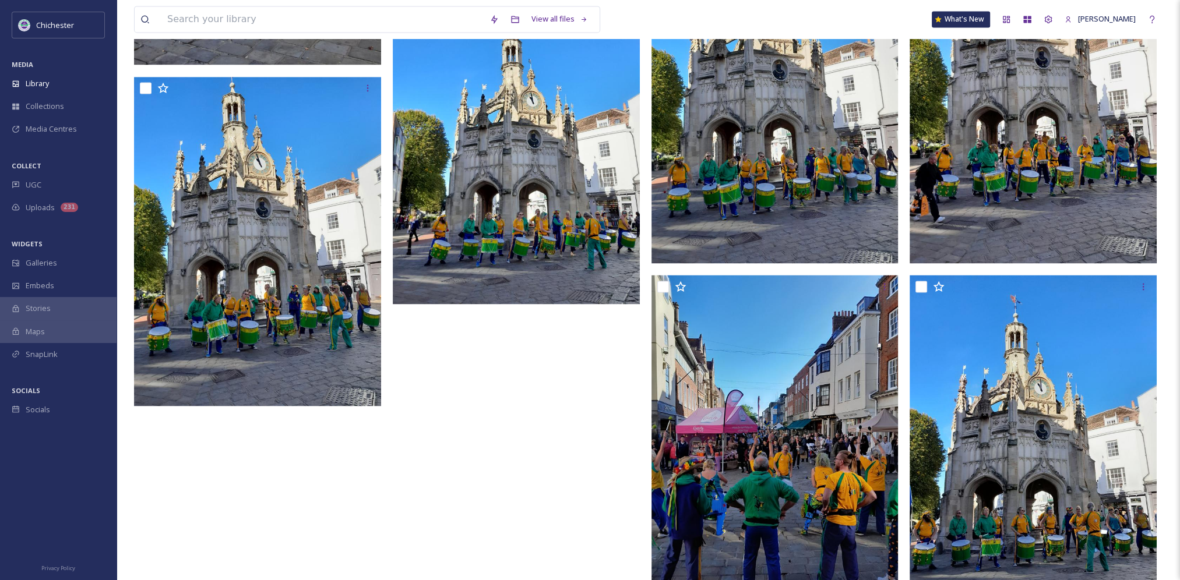
scroll to position [2425, 0]
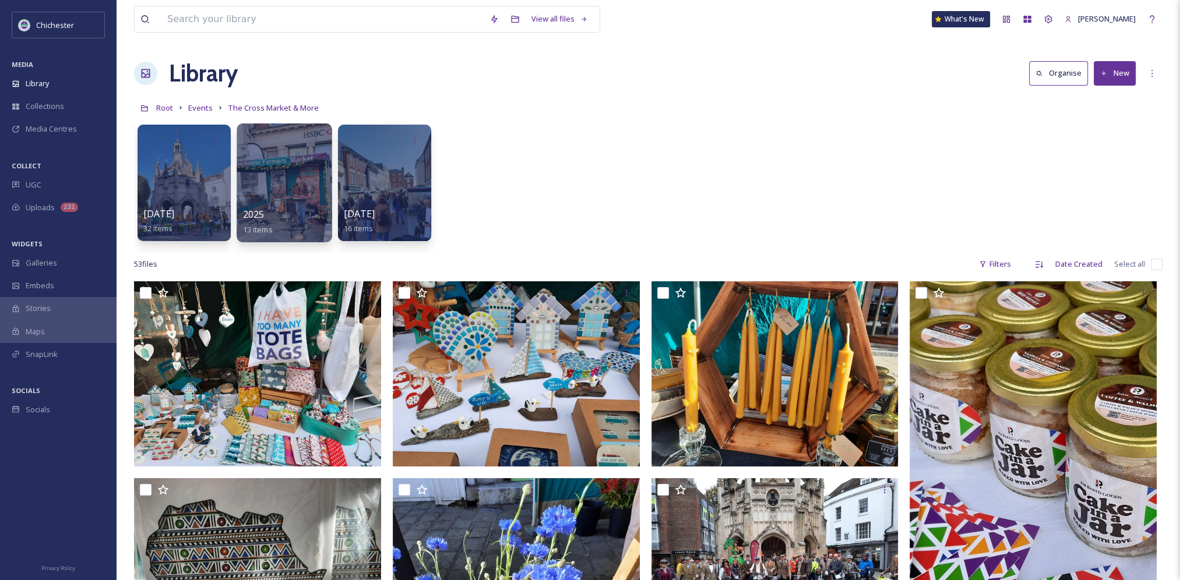
click at [281, 174] on div at bounding box center [284, 183] width 95 height 119
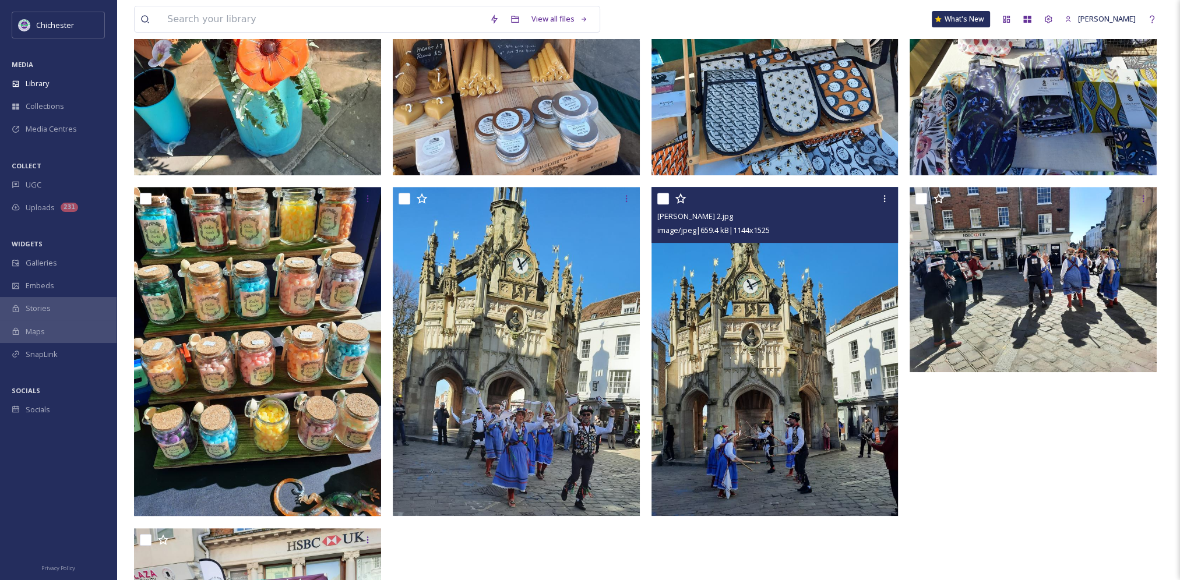
scroll to position [807, 0]
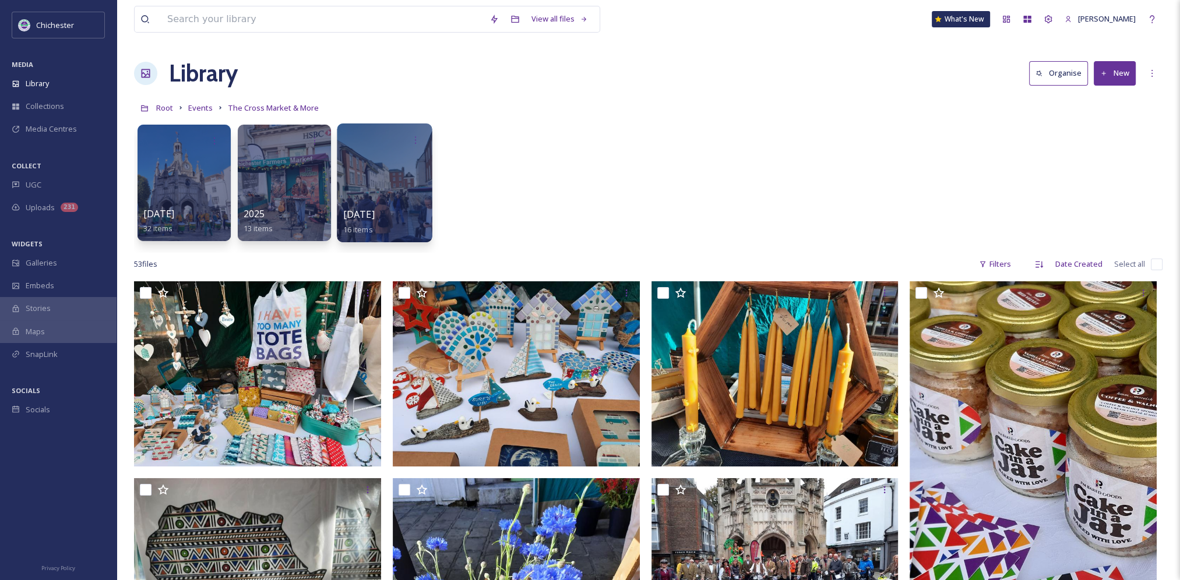
click at [417, 172] on div at bounding box center [384, 183] width 95 height 119
click at [263, 174] on div at bounding box center [284, 183] width 95 height 119
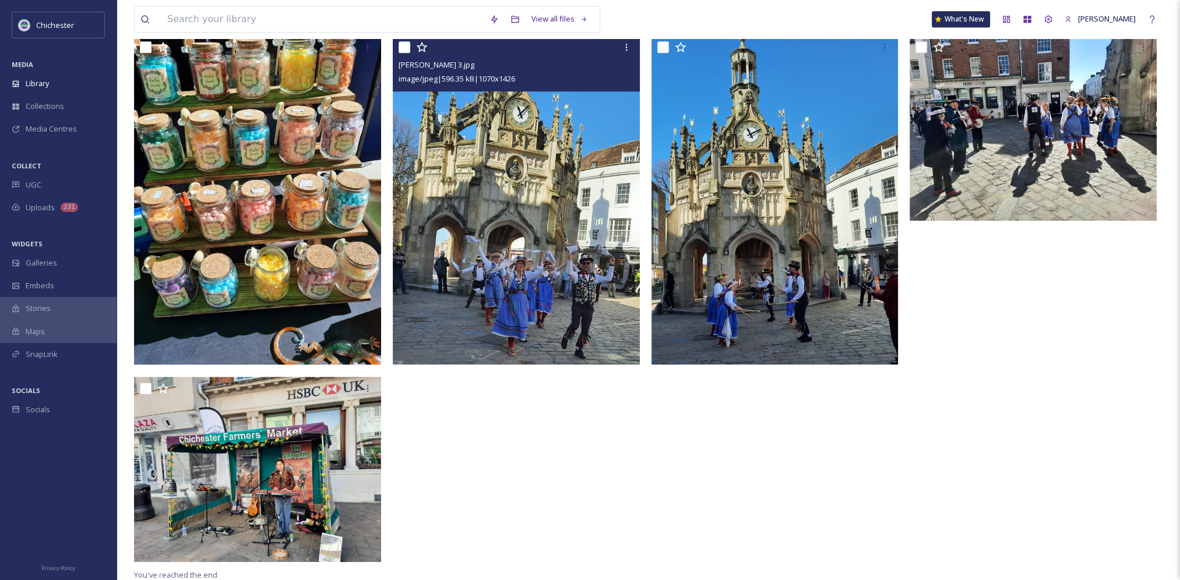
scroll to position [807, 0]
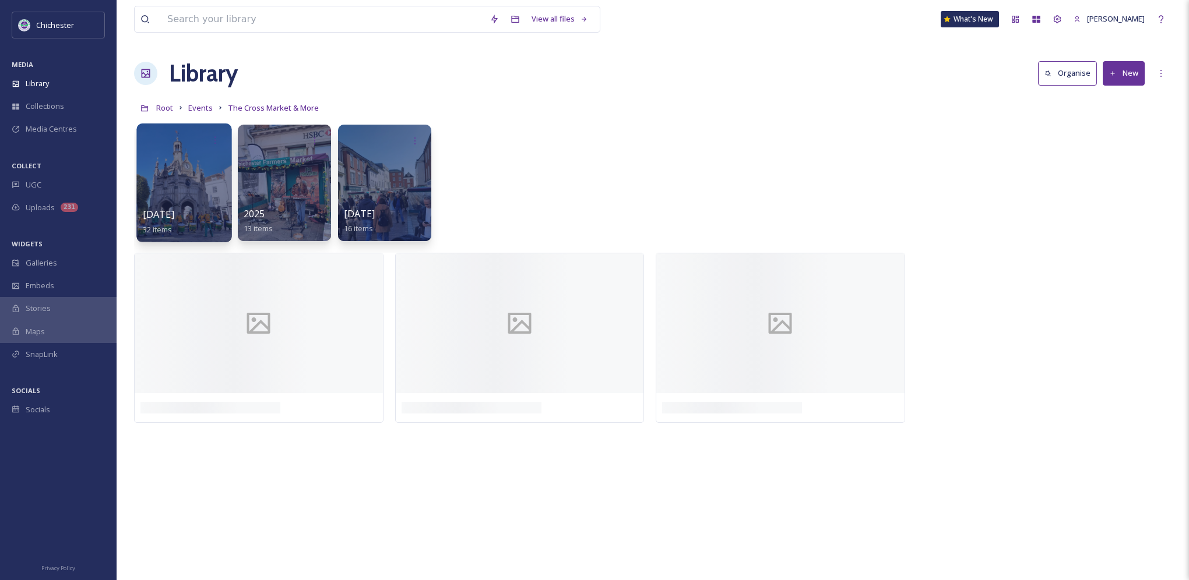
click at [200, 195] on div at bounding box center [183, 183] width 95 height 119
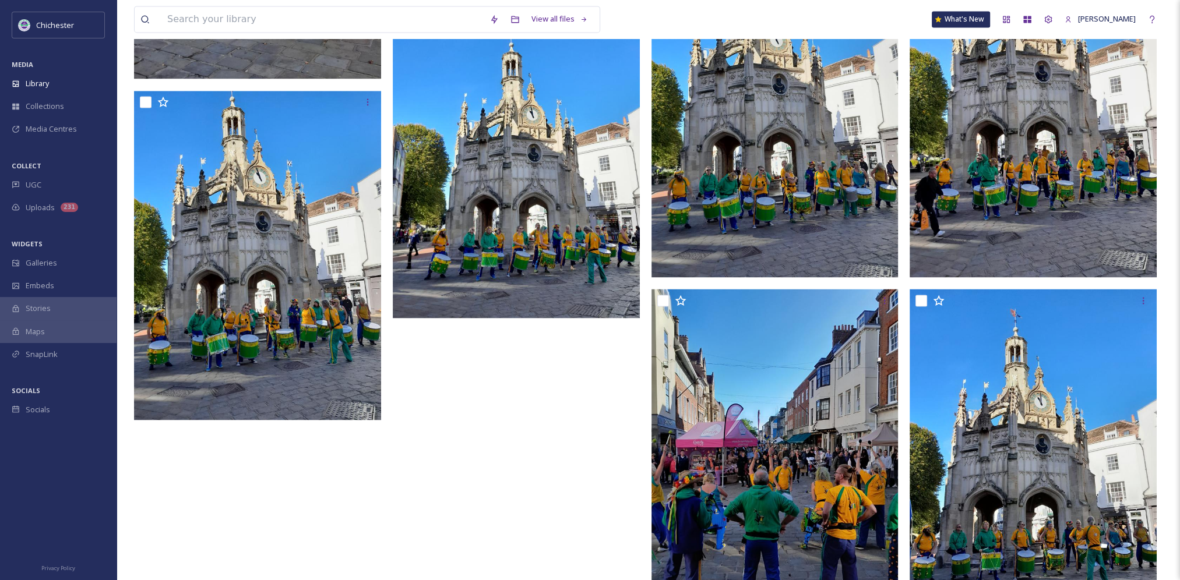
scroll to position [2425, 0]
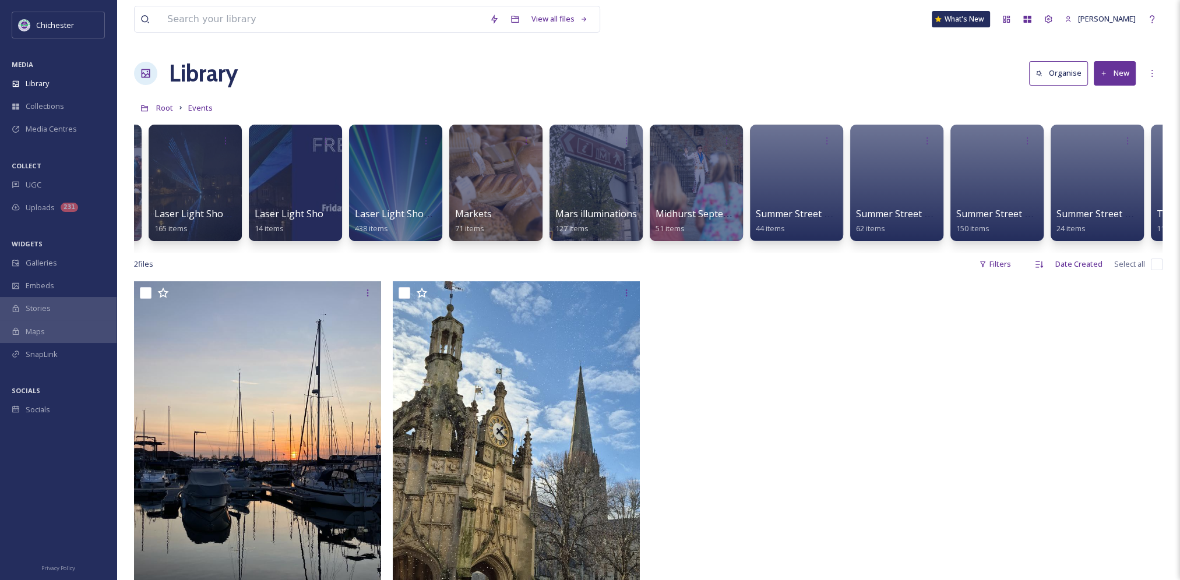
scroll to position [0, 1578]
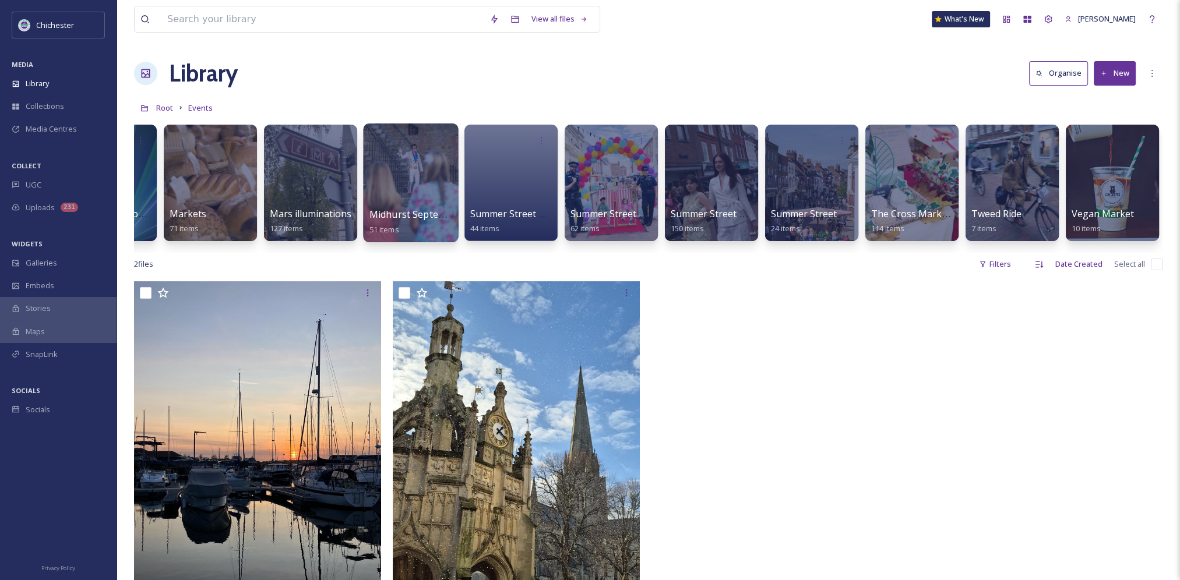
click at [398, 197] on div at bounding box center [410, 183] width 95 height 119
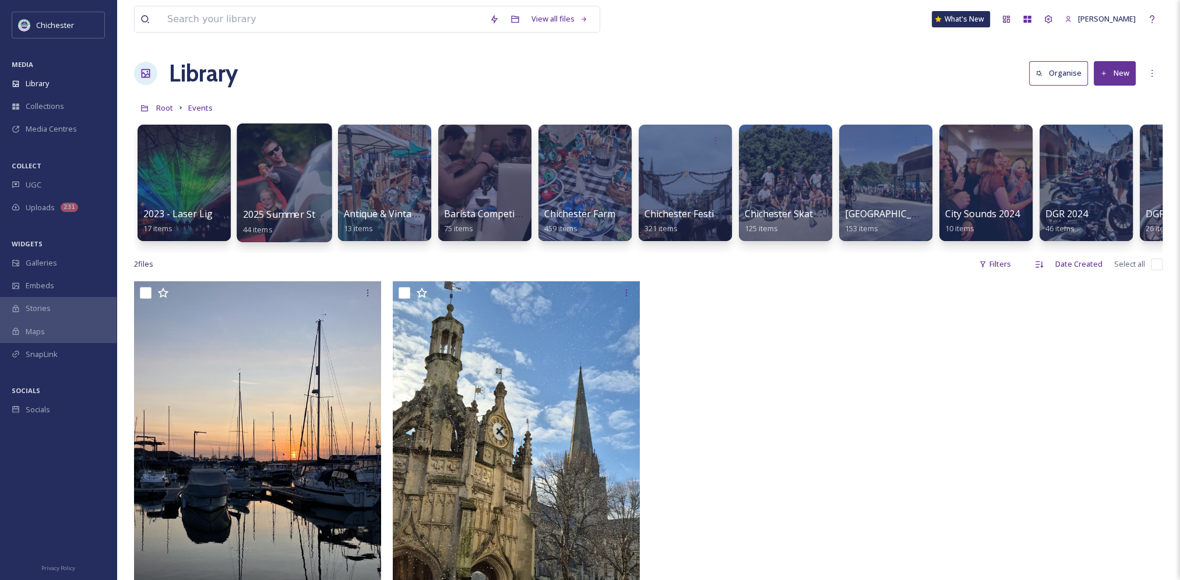
click at [298, 188] on div at bounding box center [284, 183] width 95 height 119
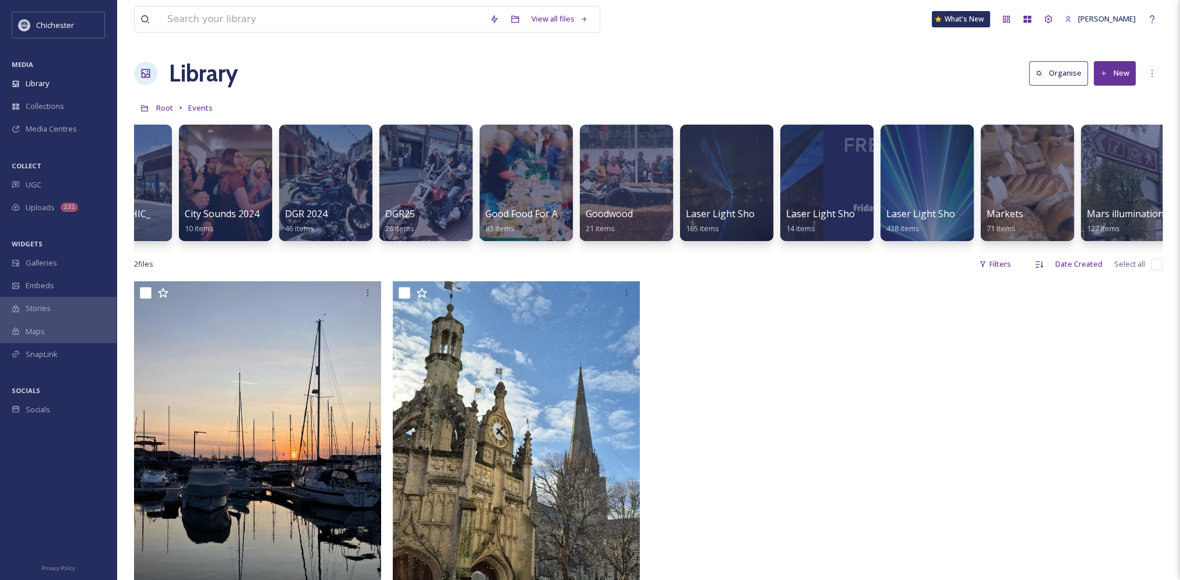
scroll to position [0, 809]
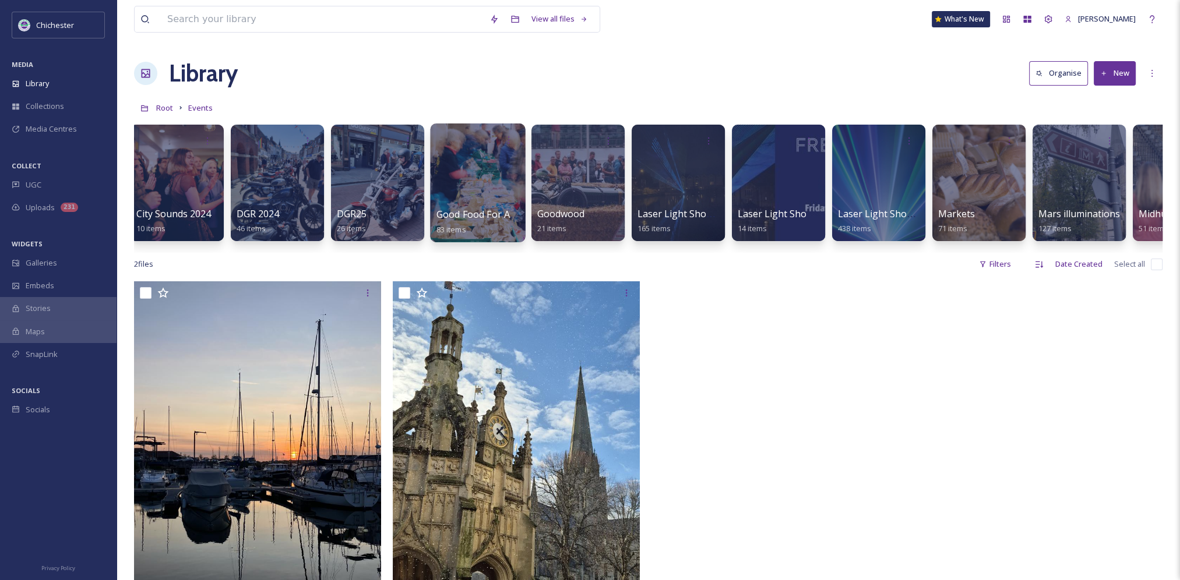
click at [485, 182] on div at bounding box center [477, 183] width 95 height 119
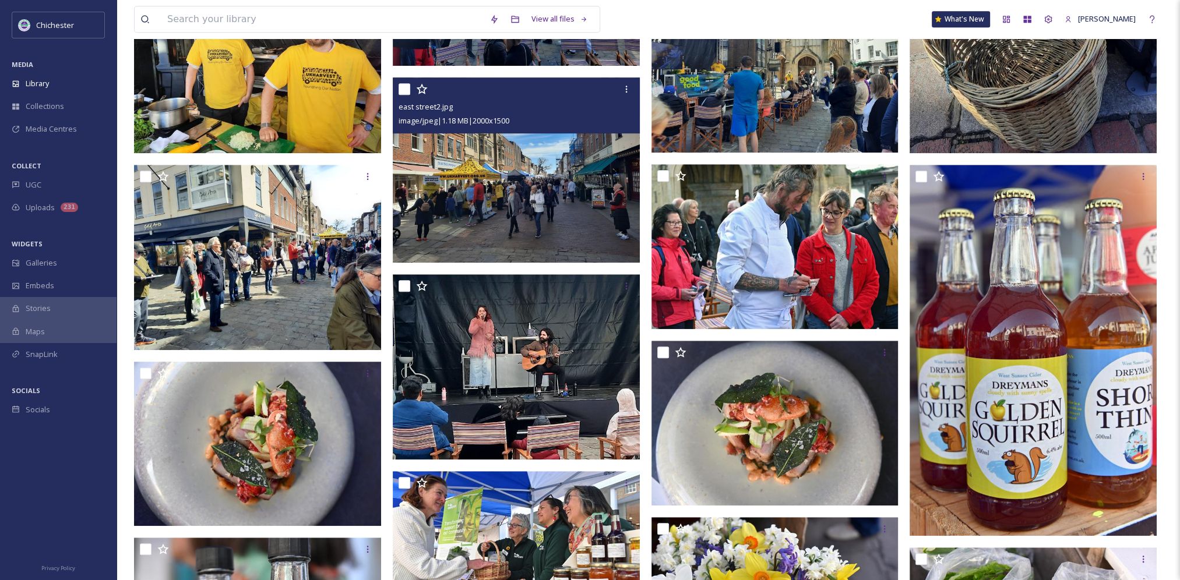
scroll to position [1399, 0]
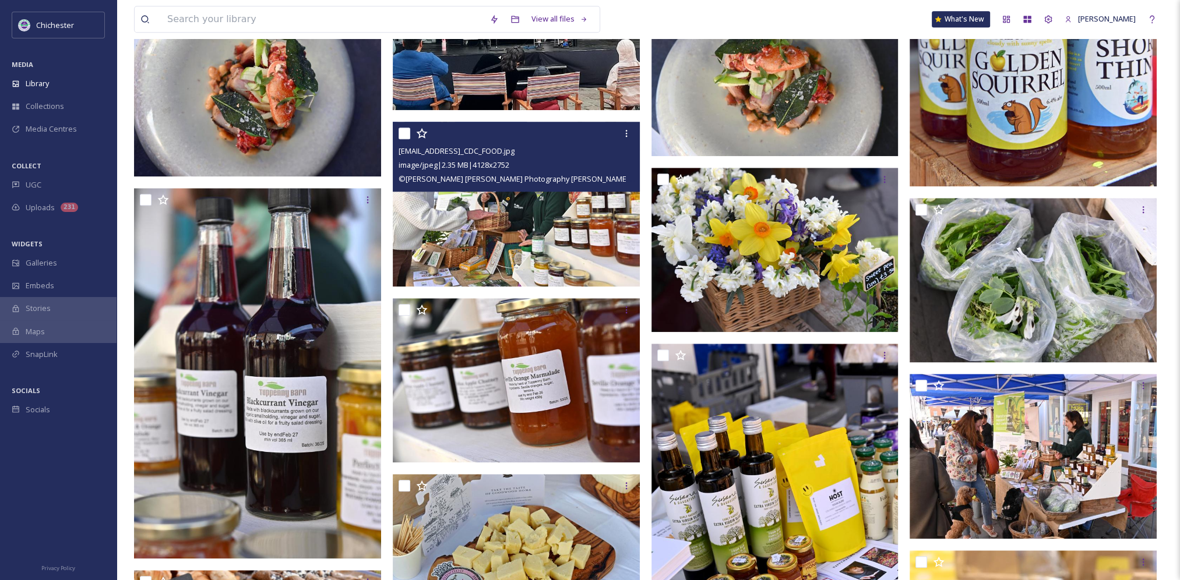
click at [531, 231] on img at bounding box center [516, 204] width 247 height 165
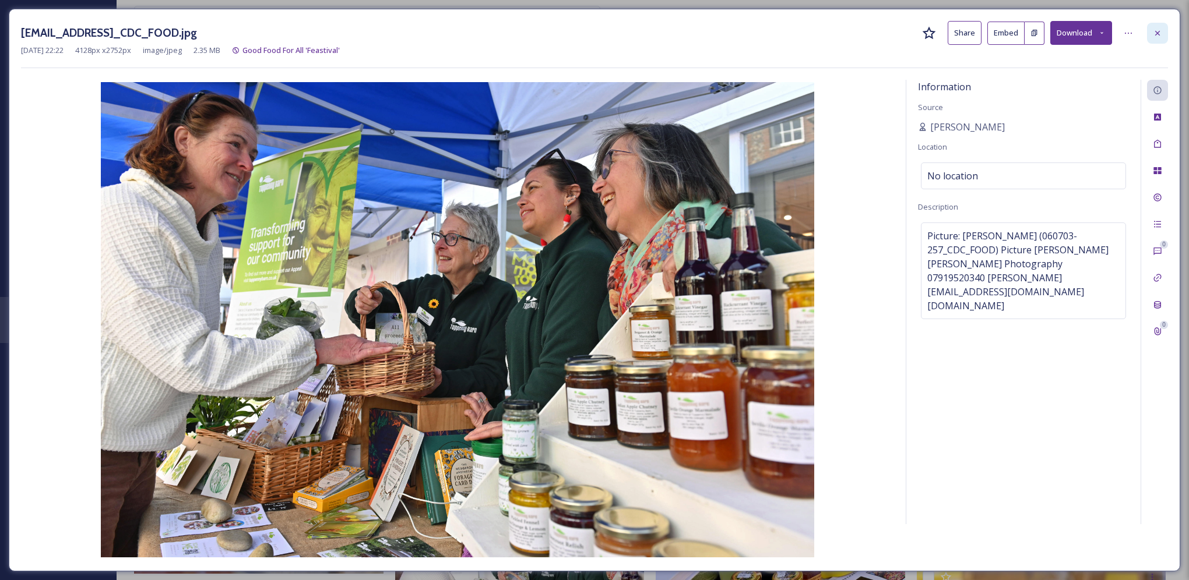
click at [1158, 34] on icon at bounding box center [1157, 33] width 9 height 9
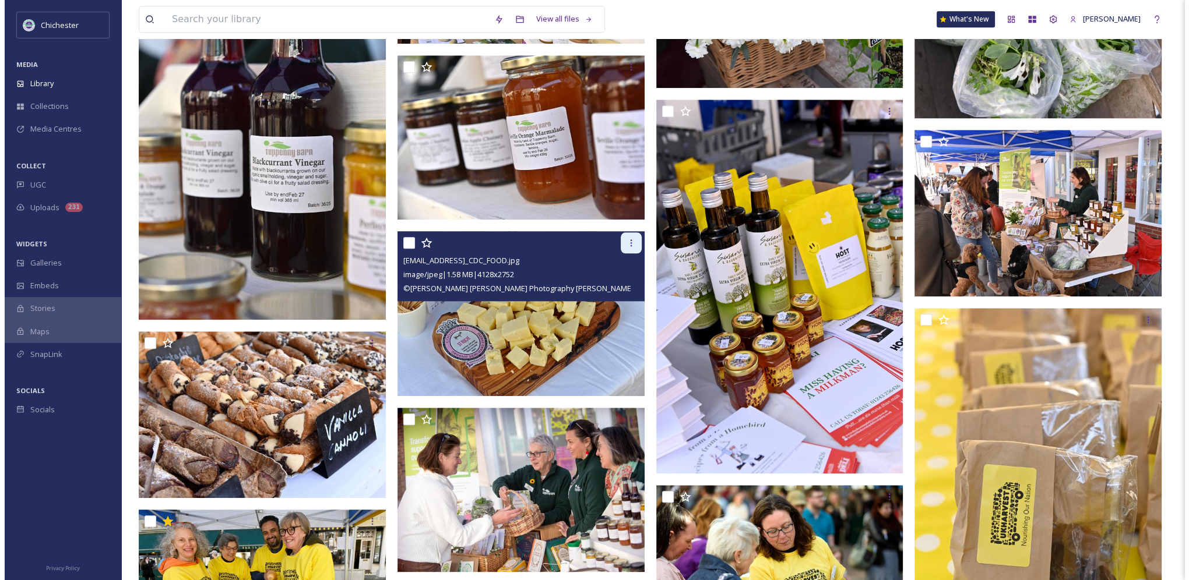
scroll to position [1944, 0]
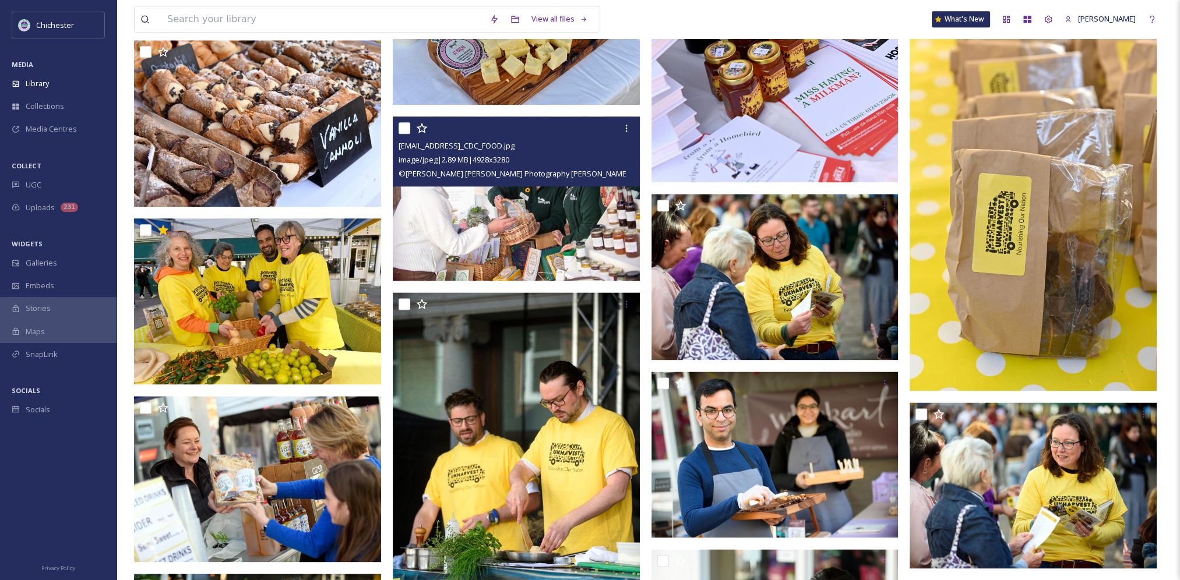
click at [508, 231] on img at bounding box center [516, 199] width 247 height 164
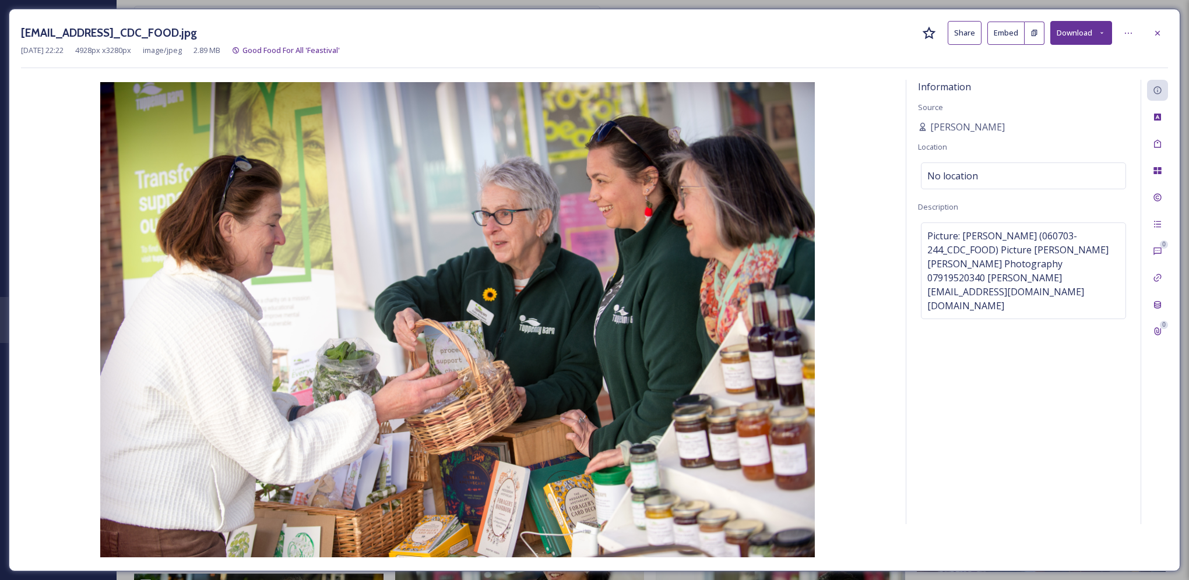
click at [568, 317] on img at bounding box center [457, 320] width 873 height 476
click at [1015, 281] on span "Picture: [PERSON_NAME] (060703-244_CDC_FOOD)Picture [PERSON_NAME][PERSON_NAM…" at bounding box center [1023, 271] width 192 height 84
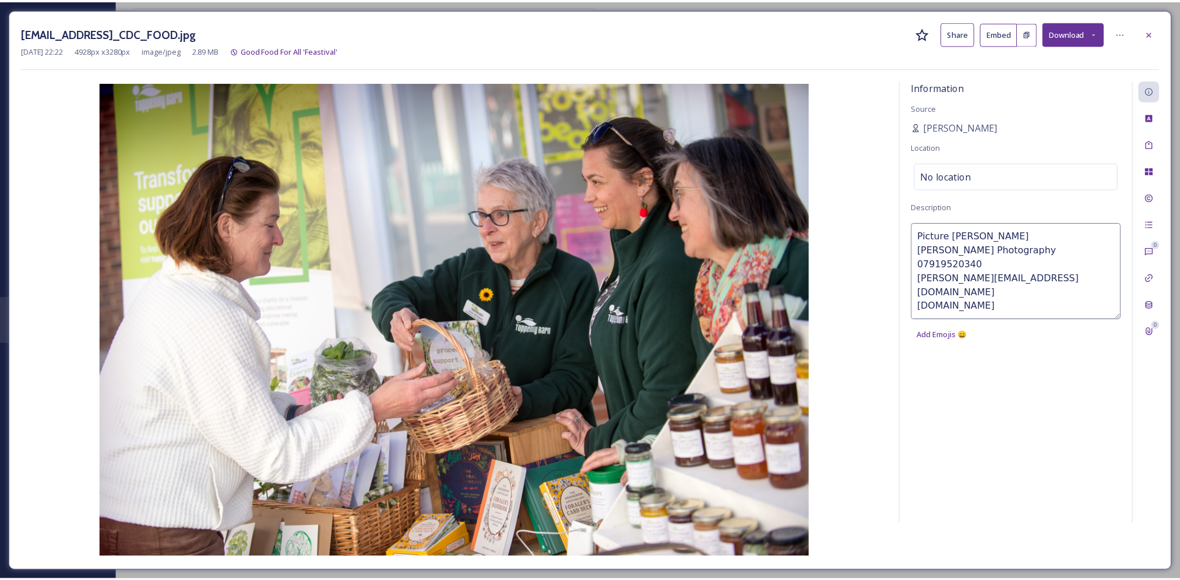
scroll to position [70, 0]
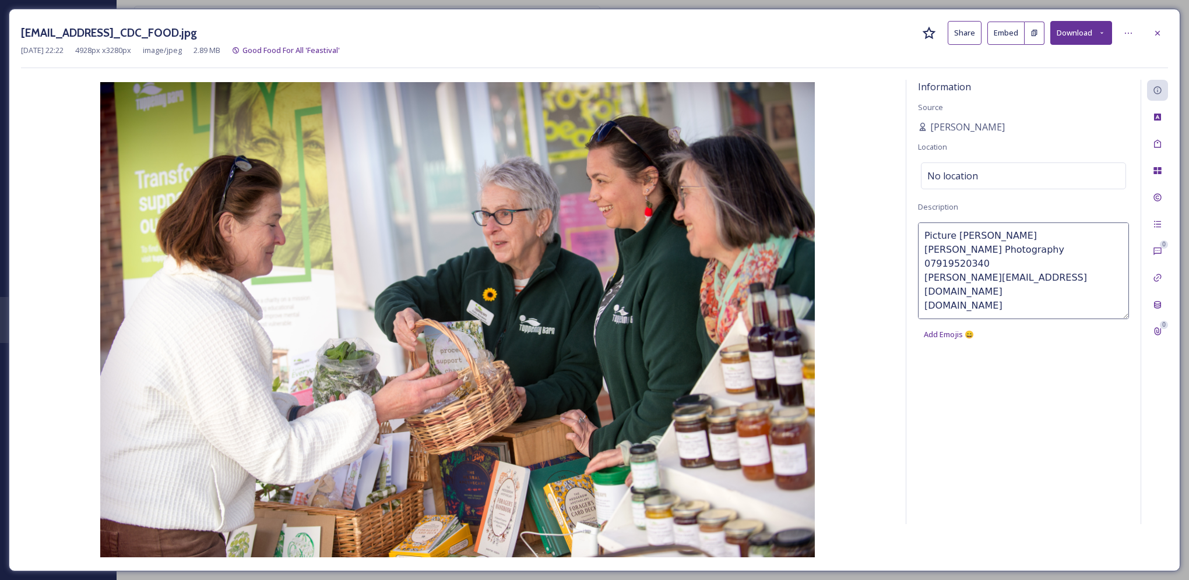
click at [825, 237] on img at bounding box center [457, 320] width 873 height 476
click at [1159, 35] on icon at bounding box center [1157, 33] width 9 height 9
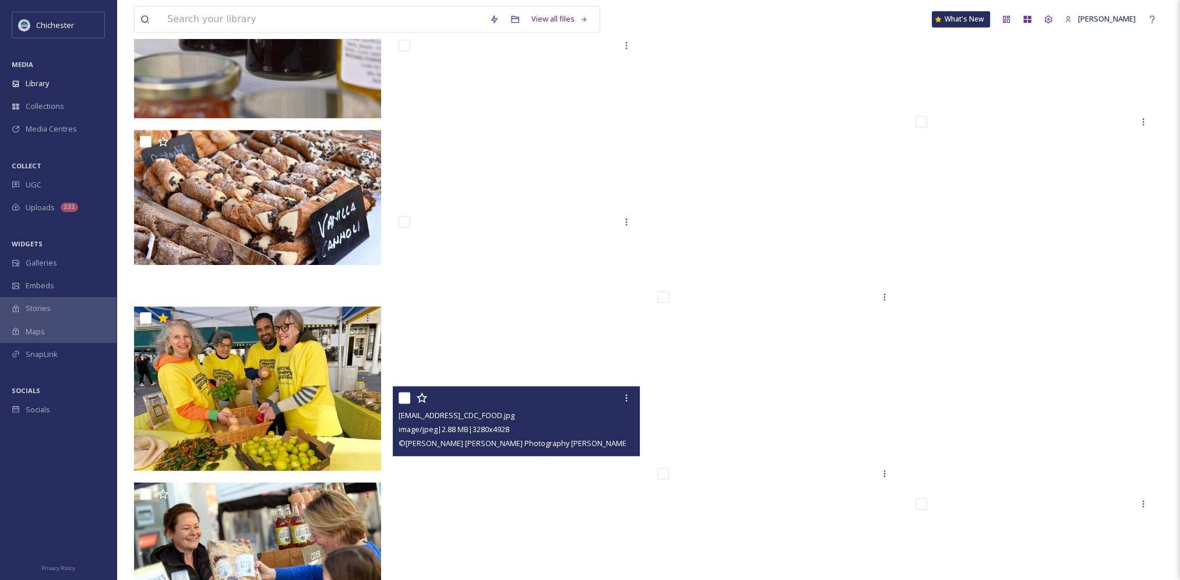
scroll to position [1781, 0]
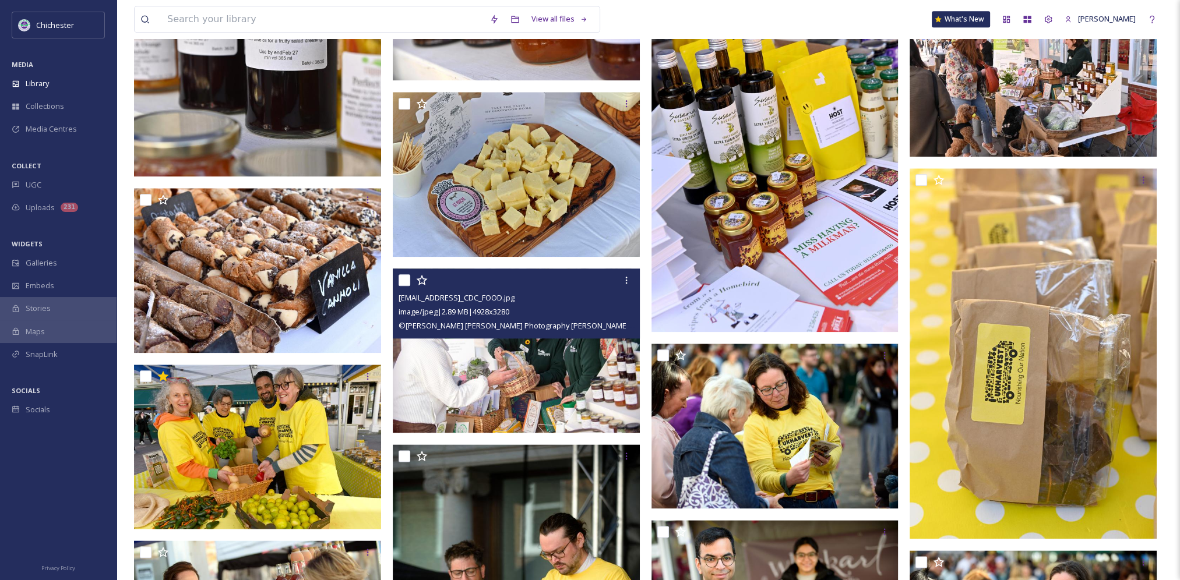
click at [534, 373] on img at bounding box center [516, 351] width 247 height 164
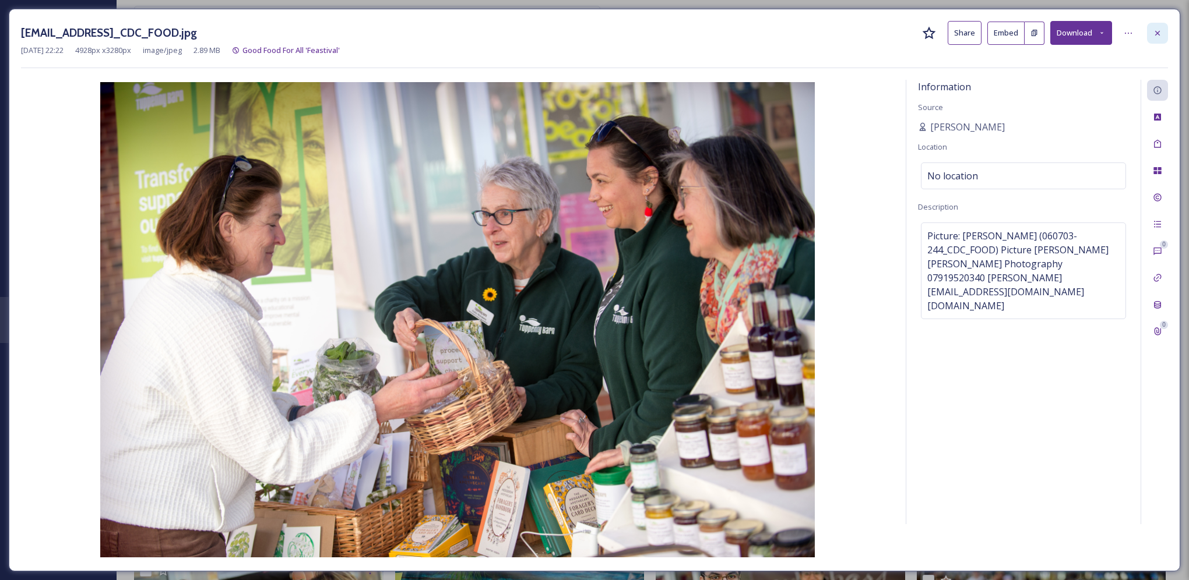
click at [1159, 37] on div at bounding box center [1157, 33] width 21 height 21
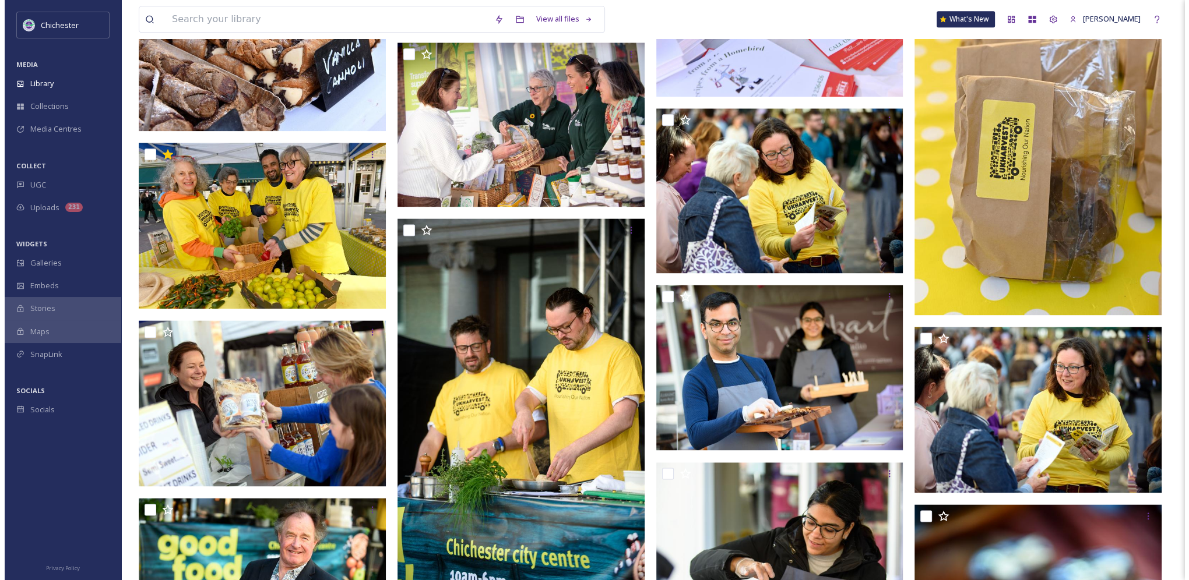
scroll to position [2040, 0]
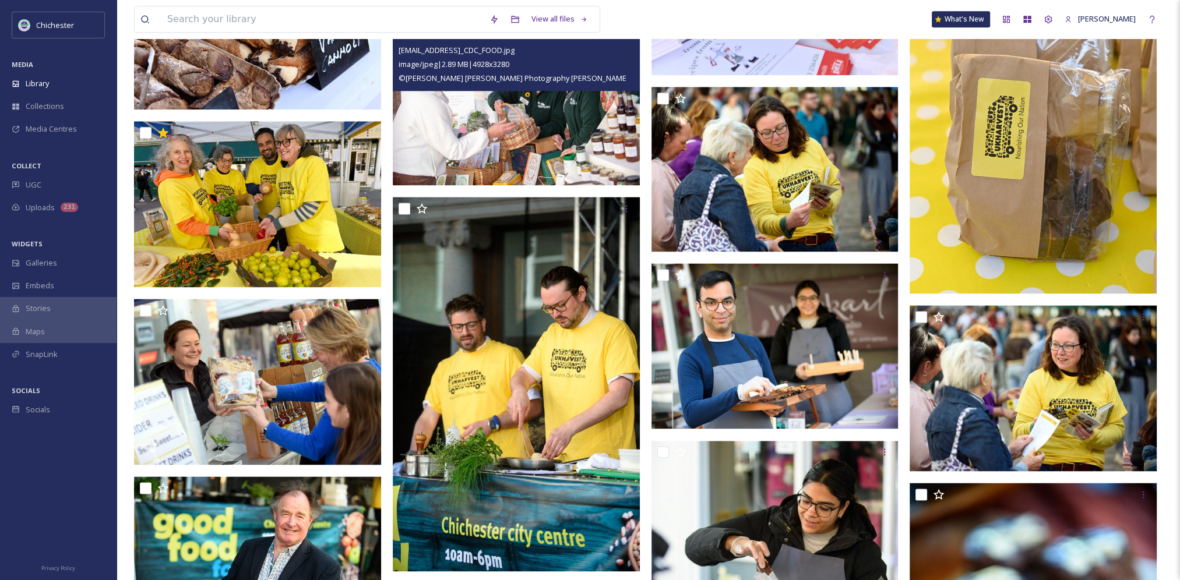
click at [519, 118] on img at bounding box center [516, 103] width 247 height 164
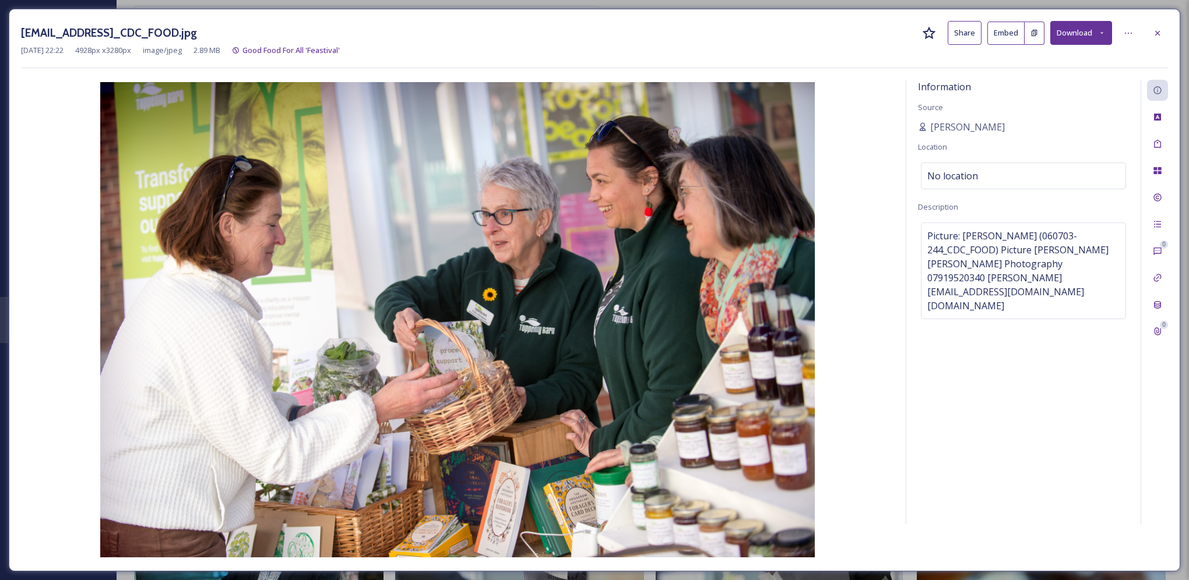
click at [497, 297] on img at bounding box center [457, 320] width 873 height 476
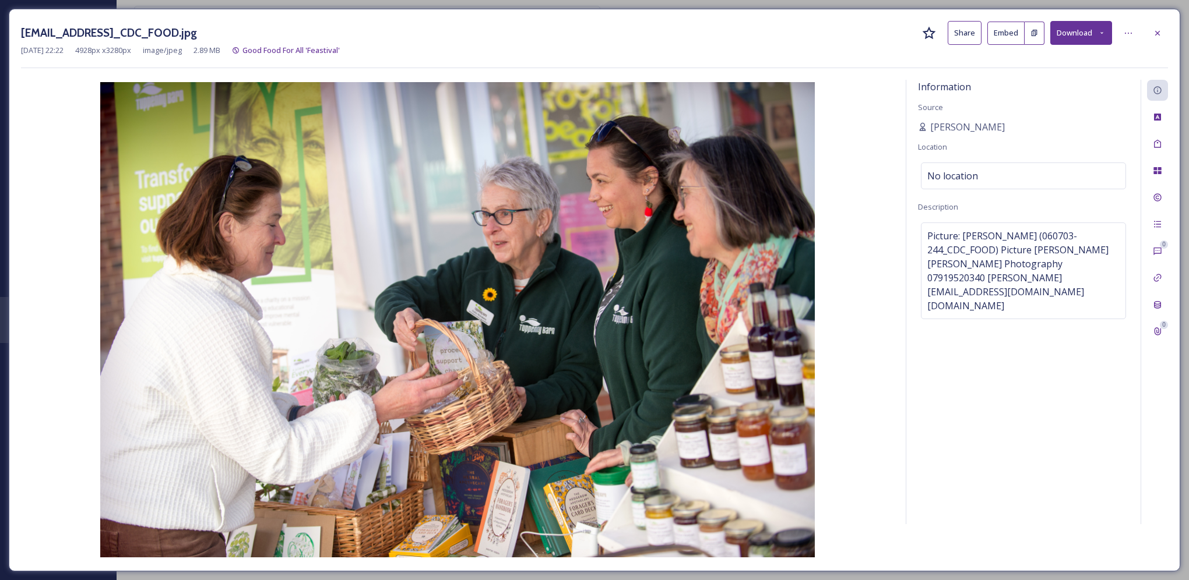
drag, startPoint x: 1165, startPoint y: 23, endPoint x: 1107, endPoint y: 35, distance: 59.0
click at [1165, 23] on div at bounding box center [1157, 33] width 21 height 21
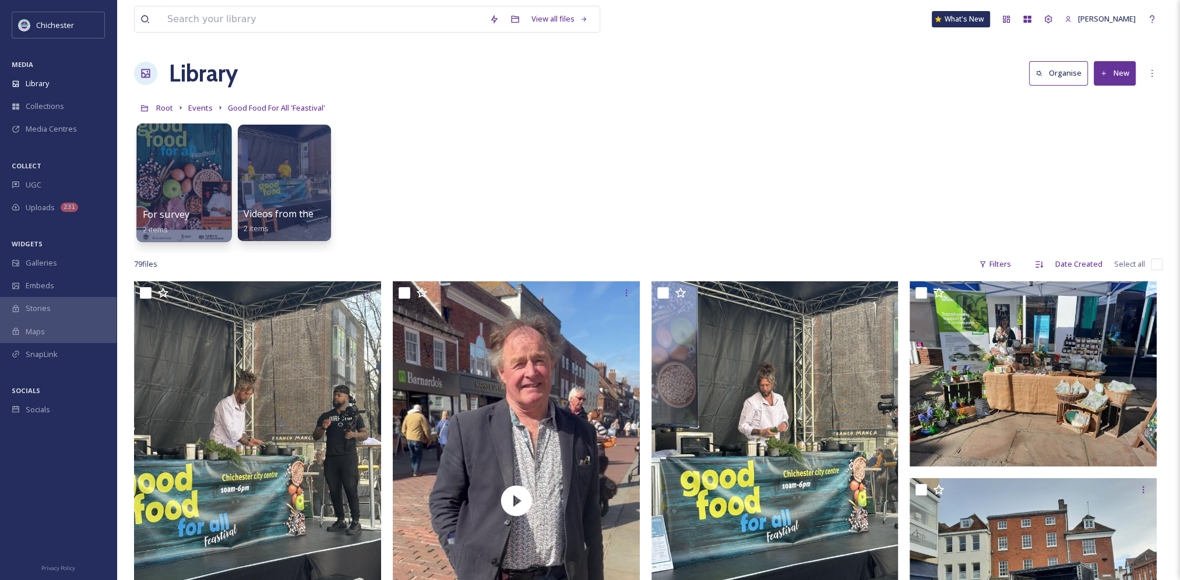
click at [149, 157] on div at bounding box center [183, 183] width 95 height 119
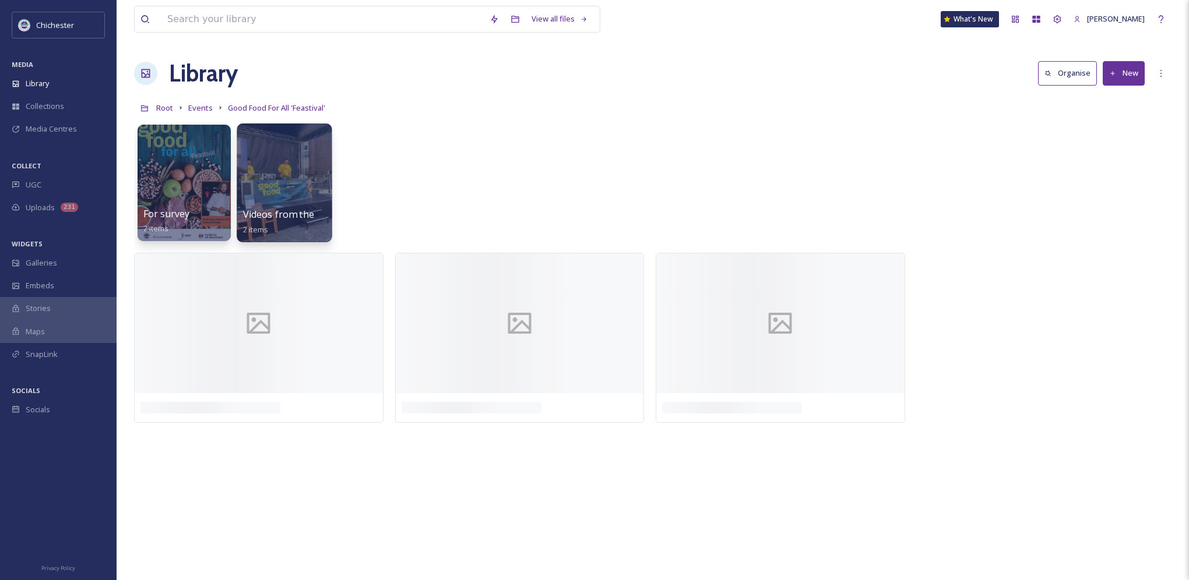
click at [302, 168] on div at bounding box center [284, 183] width 95 height 119
